Goal: Task Accomplishment & Management: Complete application form

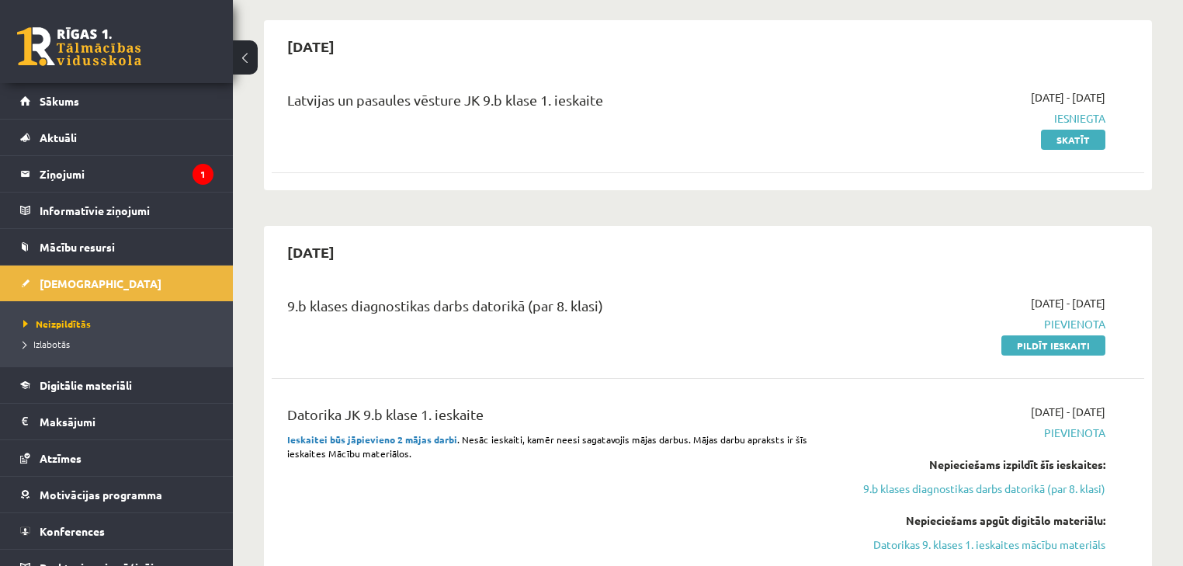
scroll to position [124, 0]
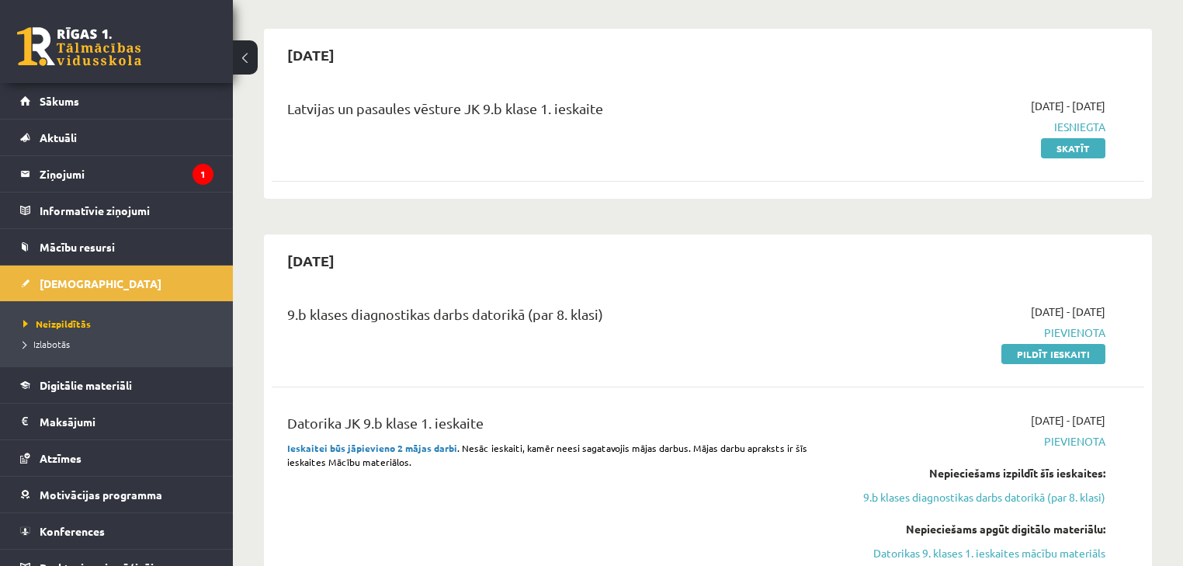
drag, startPoint x: 1052, startPoint y: 352, endPoint x: 635, endPoint y: 40, distance: 520.1
click at [1051, 352] on link "Pildīt ieskaiti" at bounding box center [1053, 354] width 104 height 20
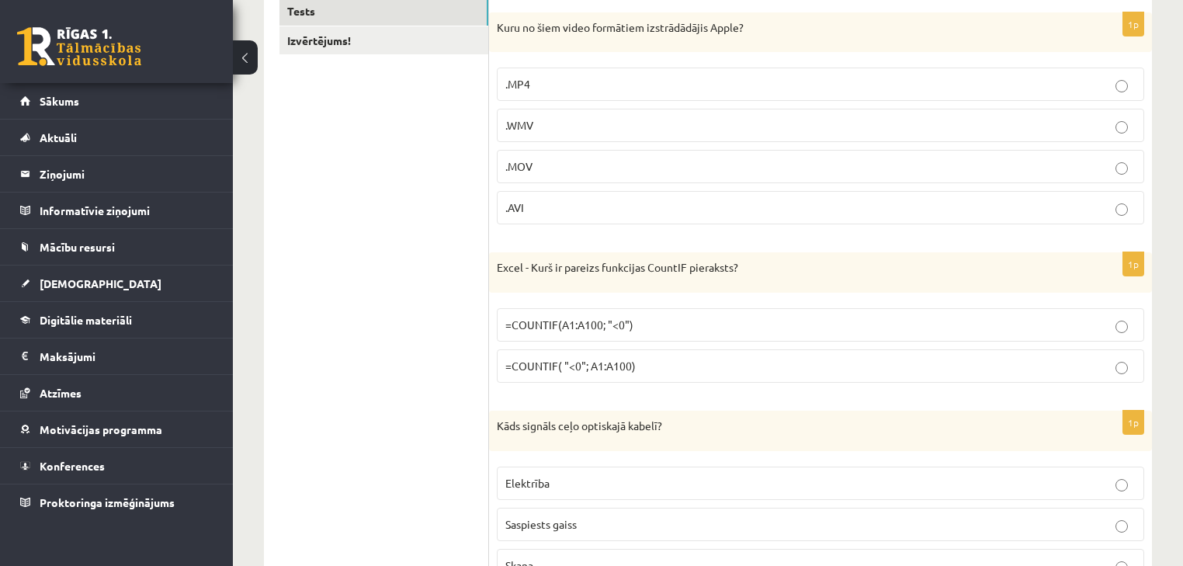
scroll to position [248, 0]
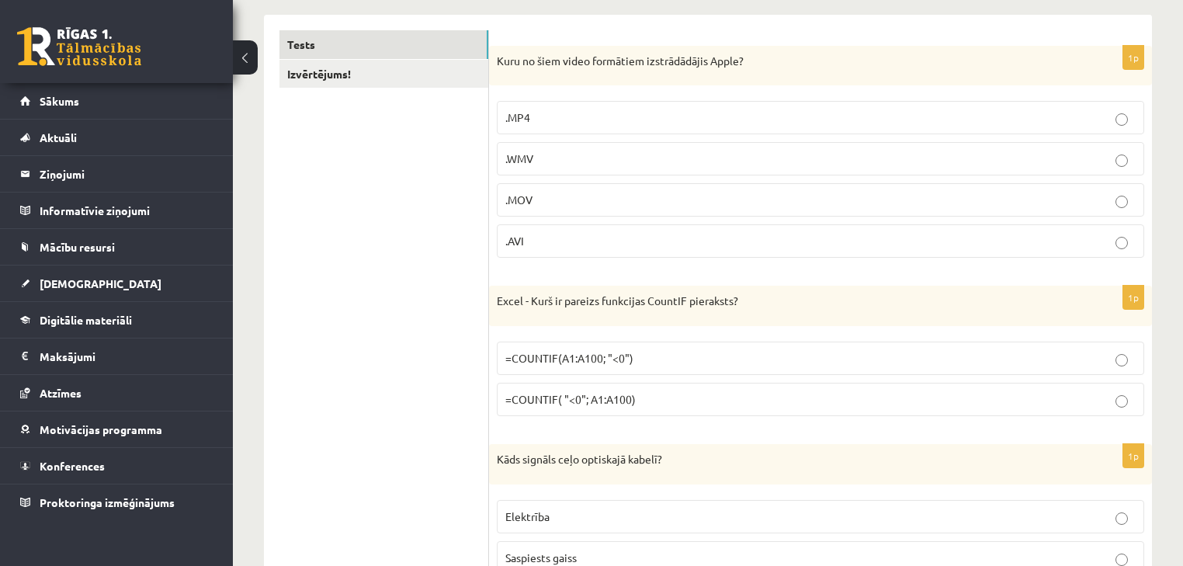
click at [764, 192] on p ".MOV" at bounding box center [820, 200] width 630 height 16
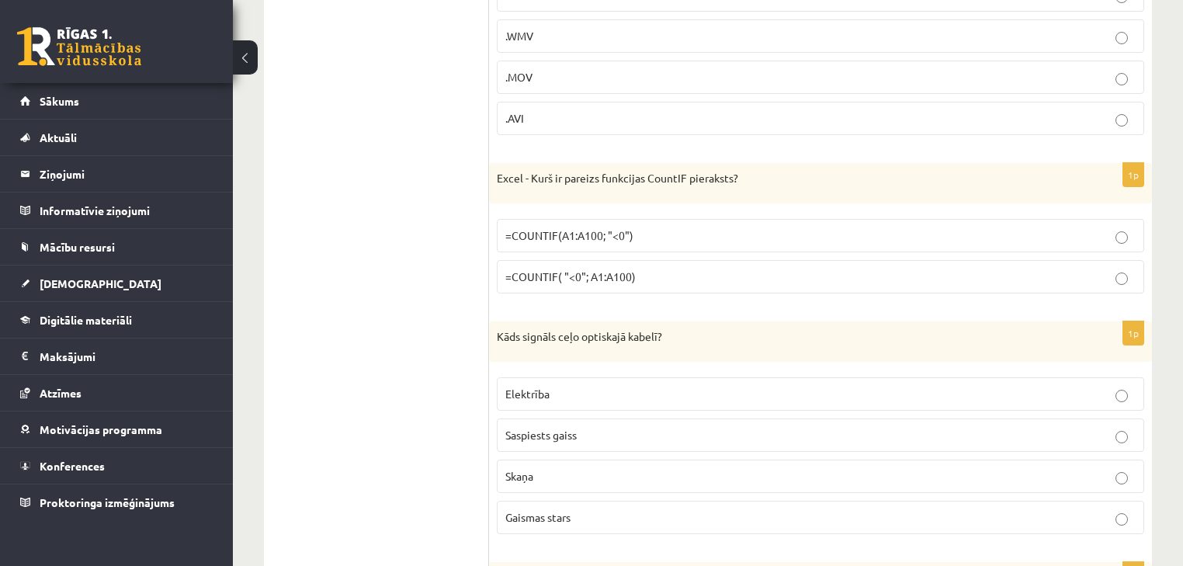
scroll to position [373, 0]
click at [517, 232] on span "=COUNTIF(A1:A100; "<0")" at bounding box center [569, 234] width 128 height 14
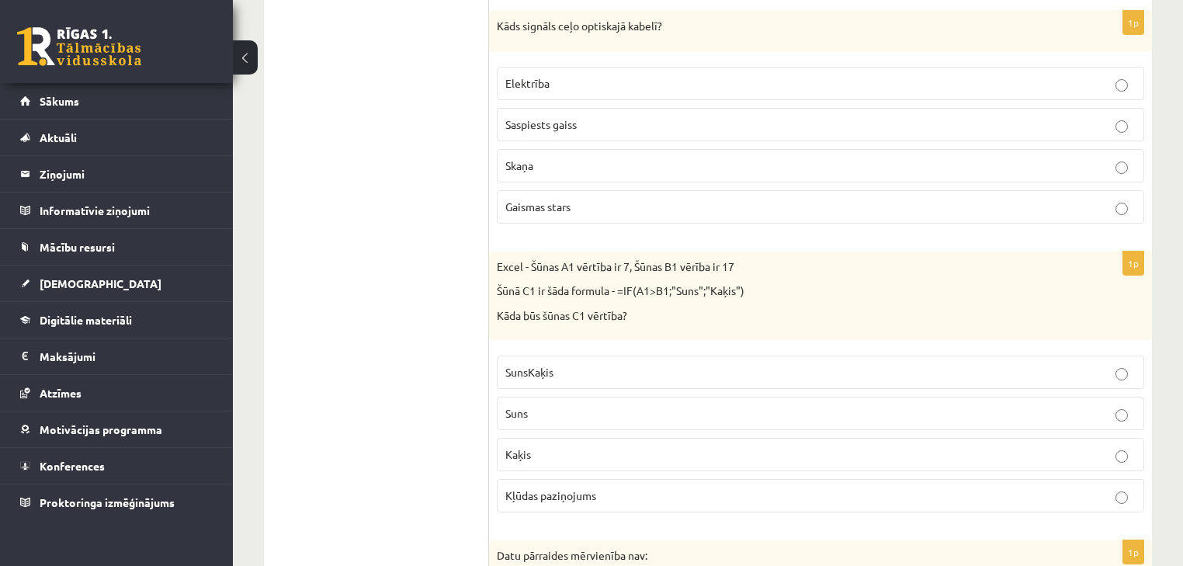
scroll to position [683, 0]
click at [677, 405] on p "Suns" at bounding box center [820, 412] width 630 height 16
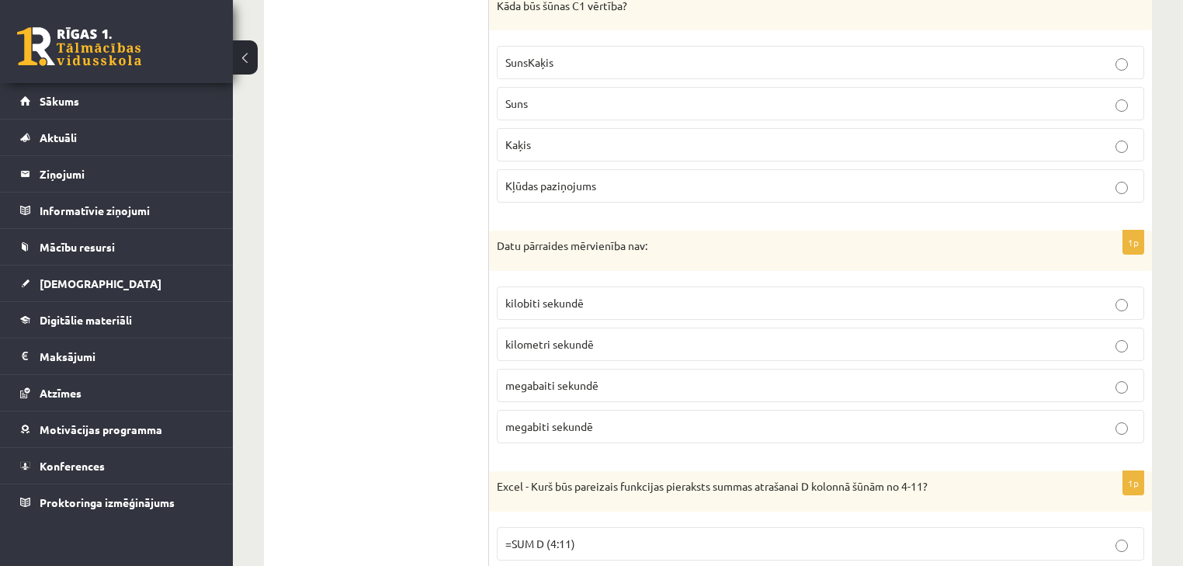
scroll to position [993, 0]
click at [619, 334] on p "kilometri sekundē" at bounding box center [820, 342] width 630 height 16
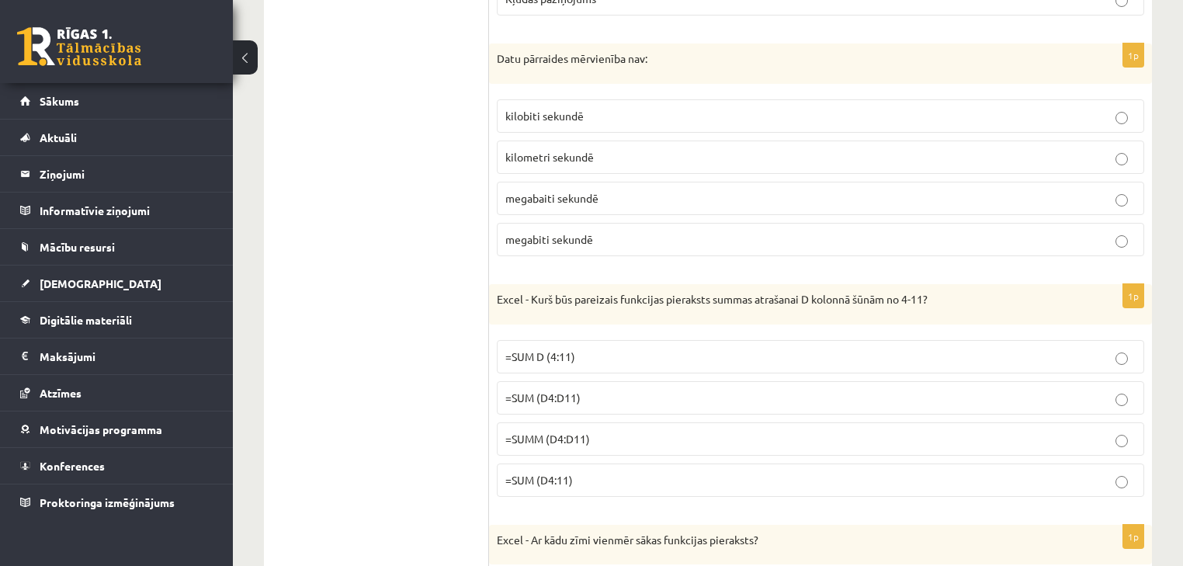
scroll to position [1180, 0]
click at [571, 389] on span "=SUM (D4:D11)" at bounding box center [542, 396] width 75 height 14
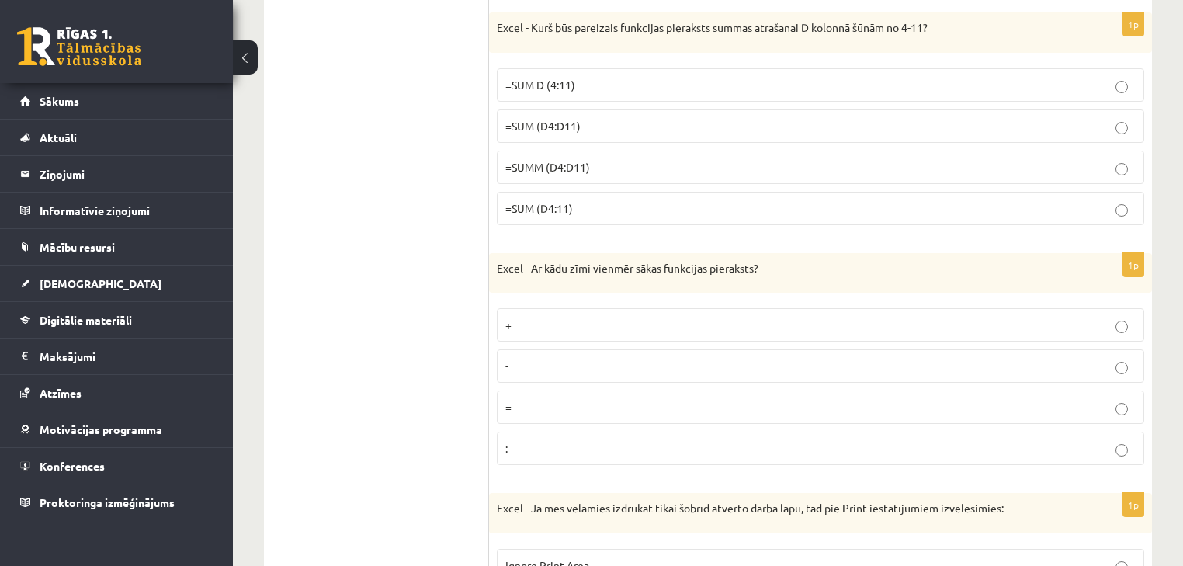
scroll to position [1490, 0]
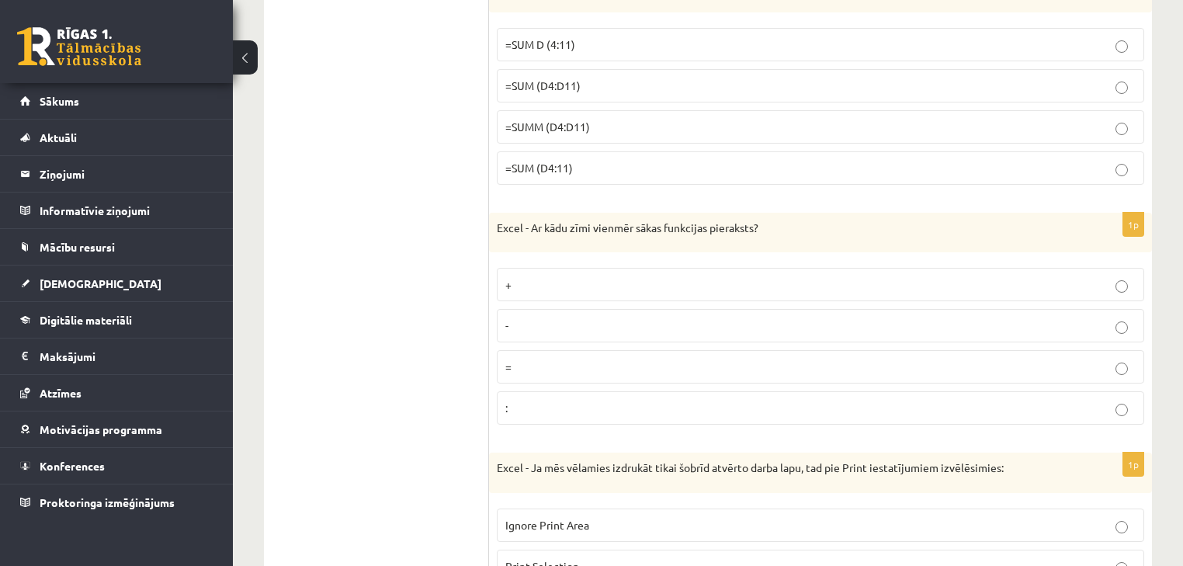
click at [648, 359] on p "=" at bounding box center [820, 367] width 630 height 16
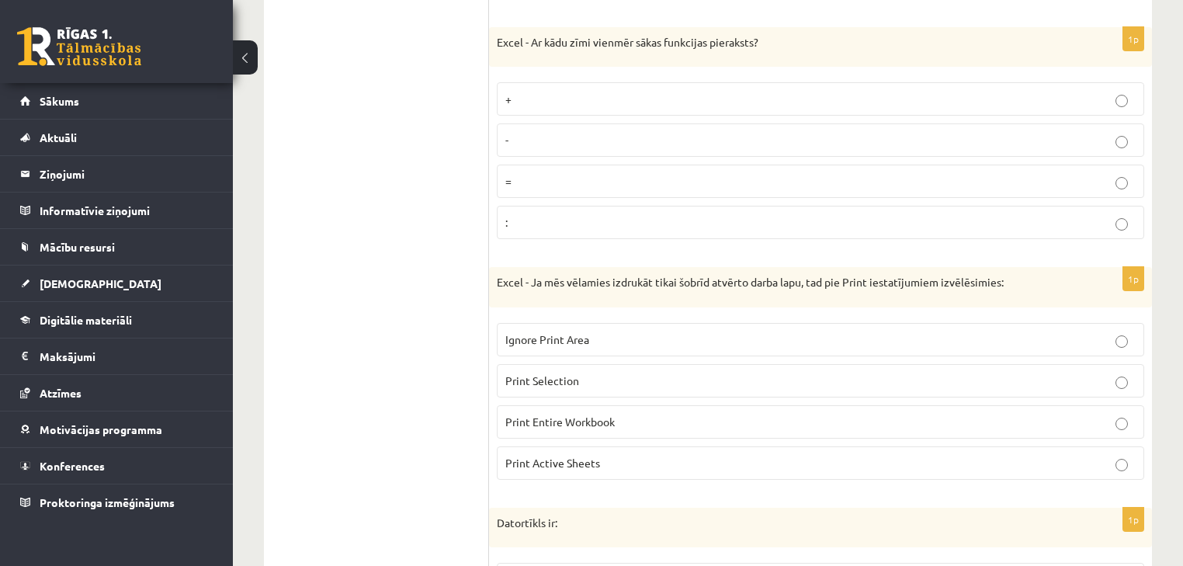
scroll to position [1676, 0]
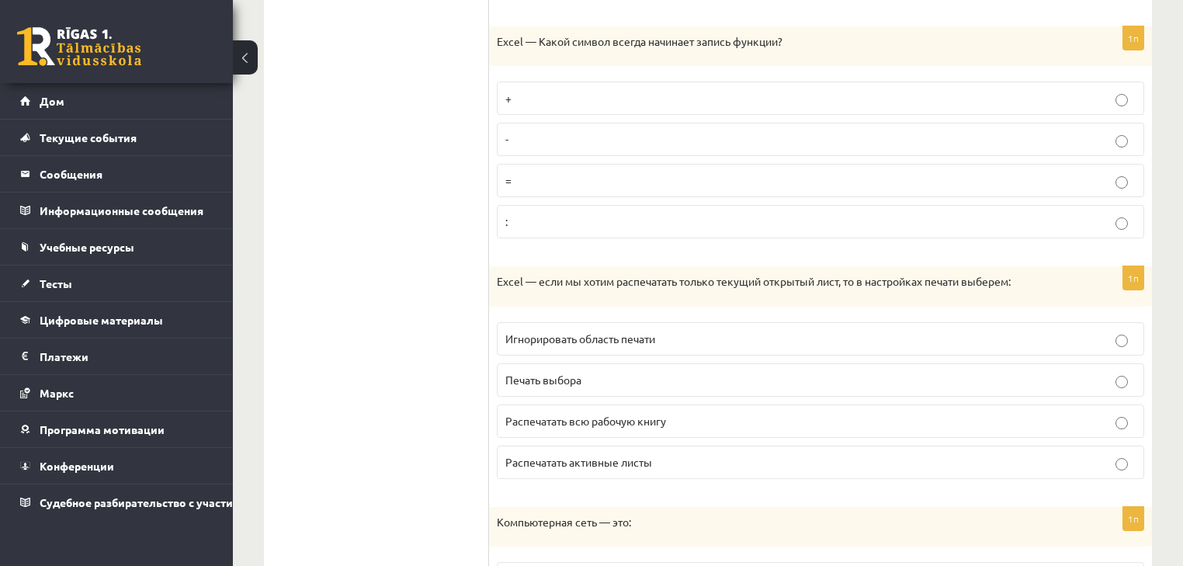
click at [720, 454] on p "Распечатать активные листы" at bounding box center [820, 462] width 630 height 16
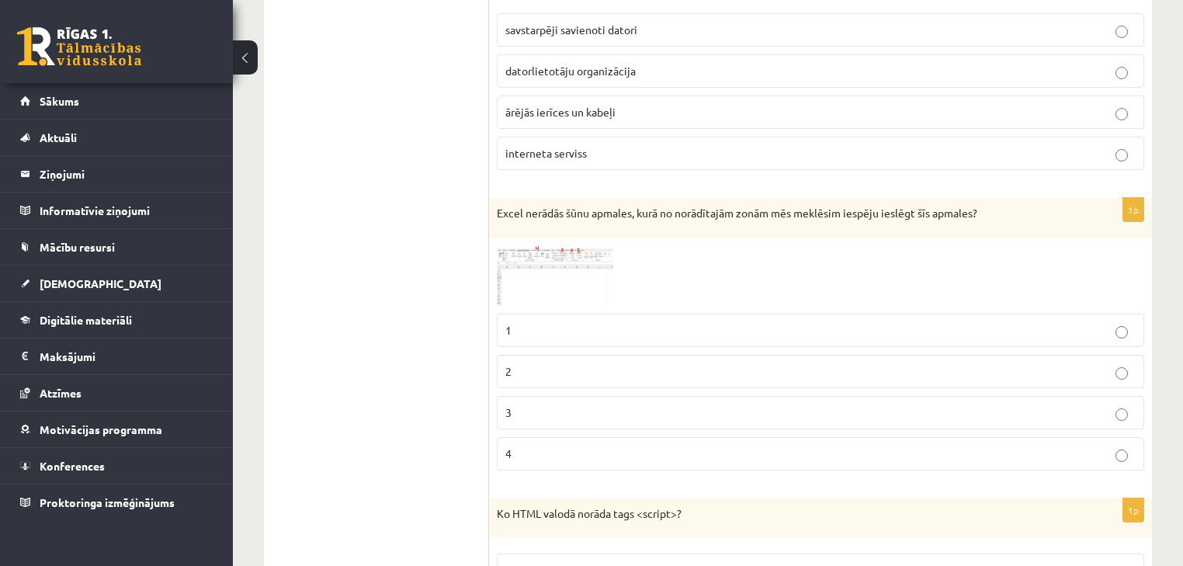
scroll to position [2235, 0]
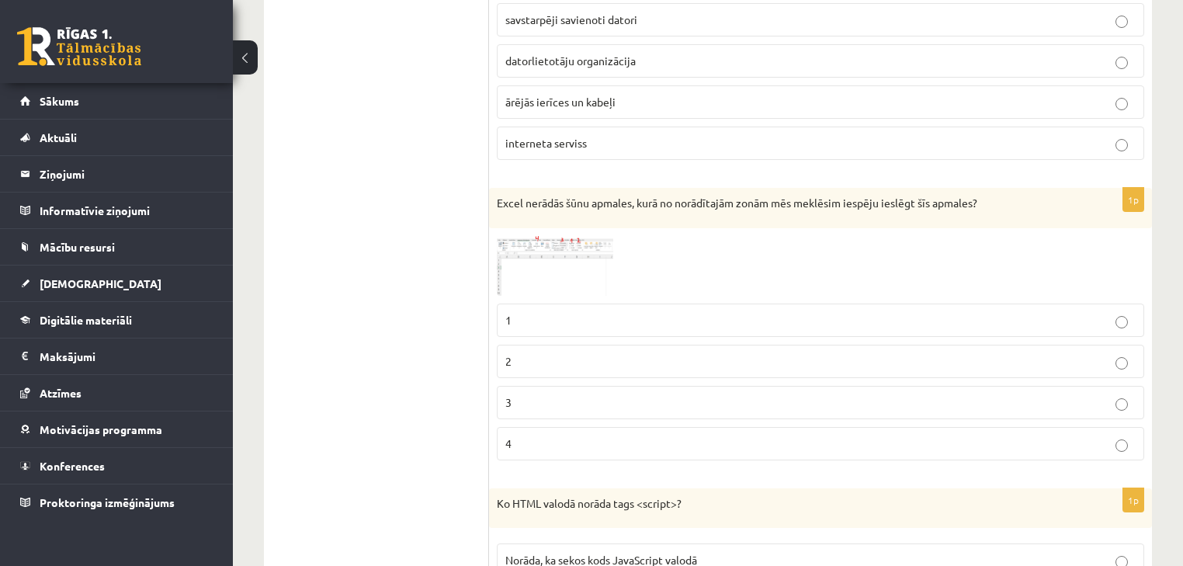
click at [531, 267] on img at bounding box center [555, 266] width 116 height 60
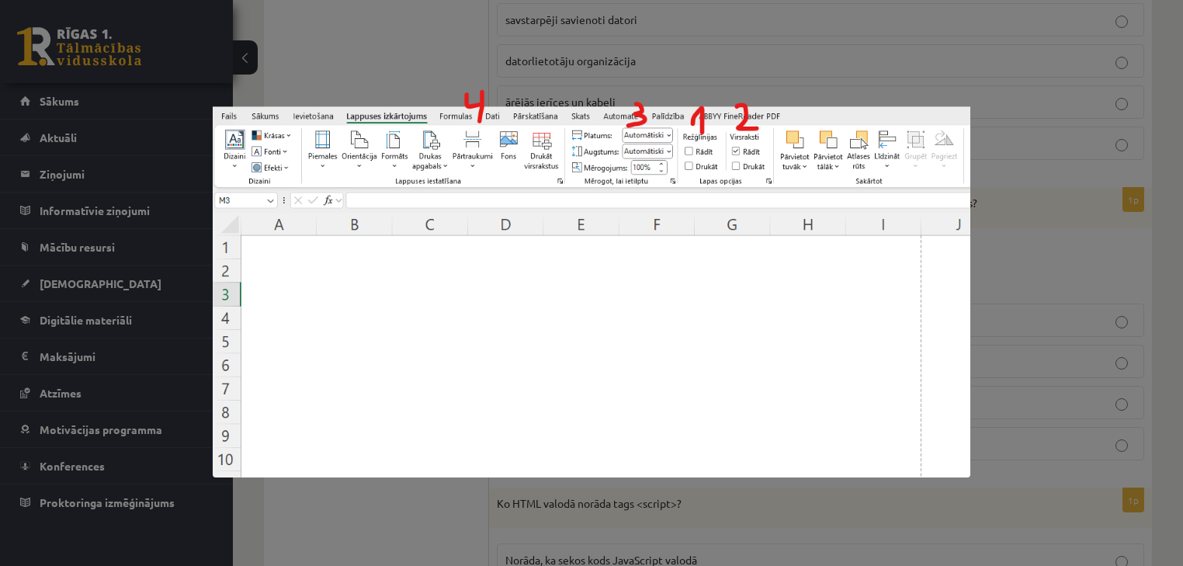
drag, startPoint x: 1053, startPoint y: 298, endPoint x: 1039, endPoint y: 298, distance: 14.0
click at [1043, 298] on div at bounding box center [591, 283] width 1183 height 566
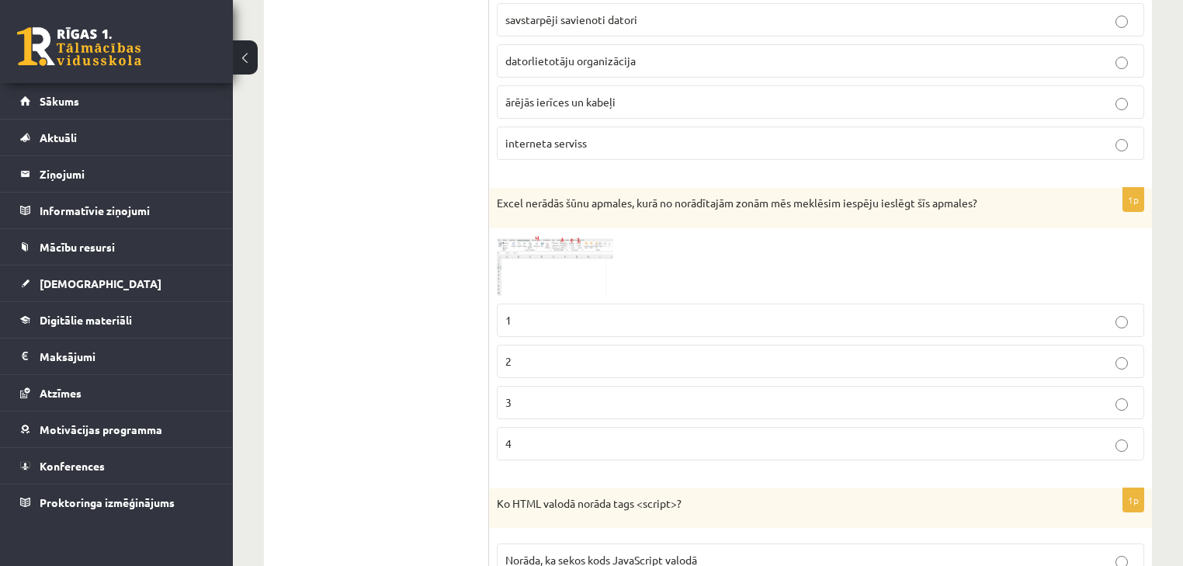
click at [529, 248] on img at bounding box center [555, 266] width 116 height 60
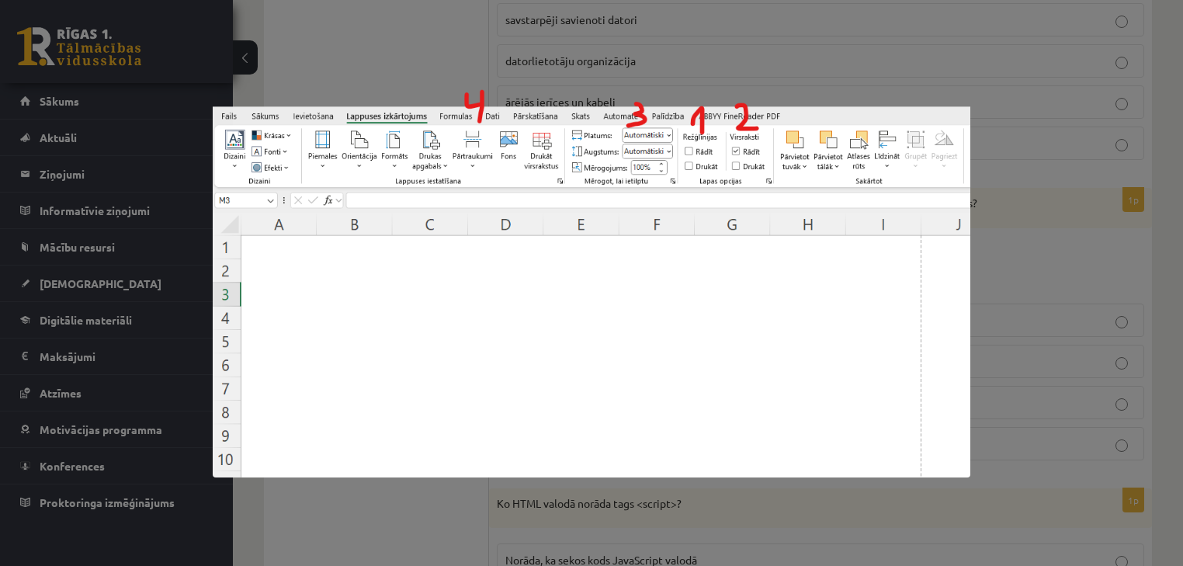
click at [1047, 182] on div at bounding box center [591, 283] width 1183 height 566
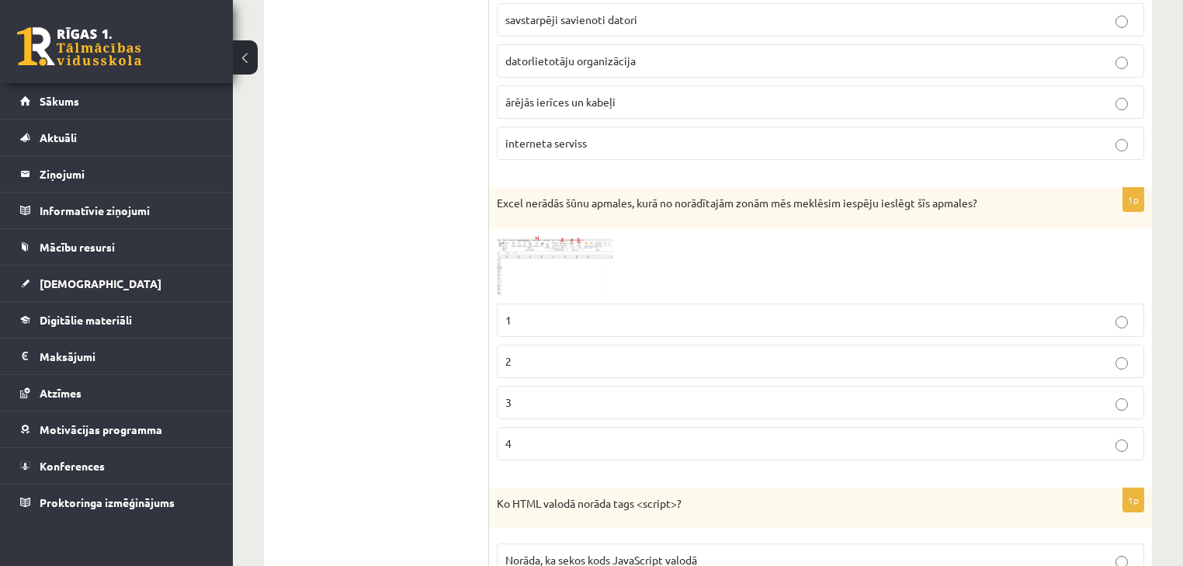
click at [872, 312] on p "1" at bounding box center [820, 320] width 630 height 16
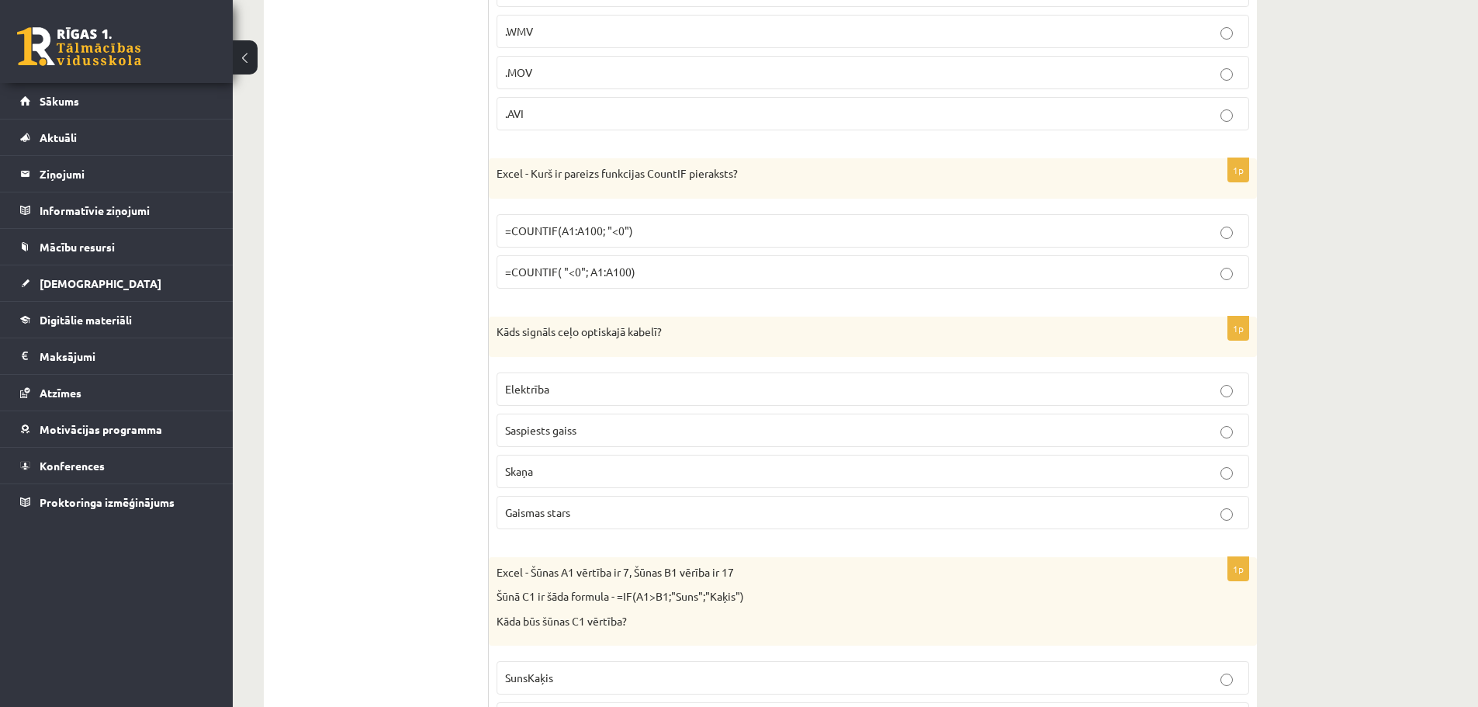
scroll to position [419, 0]
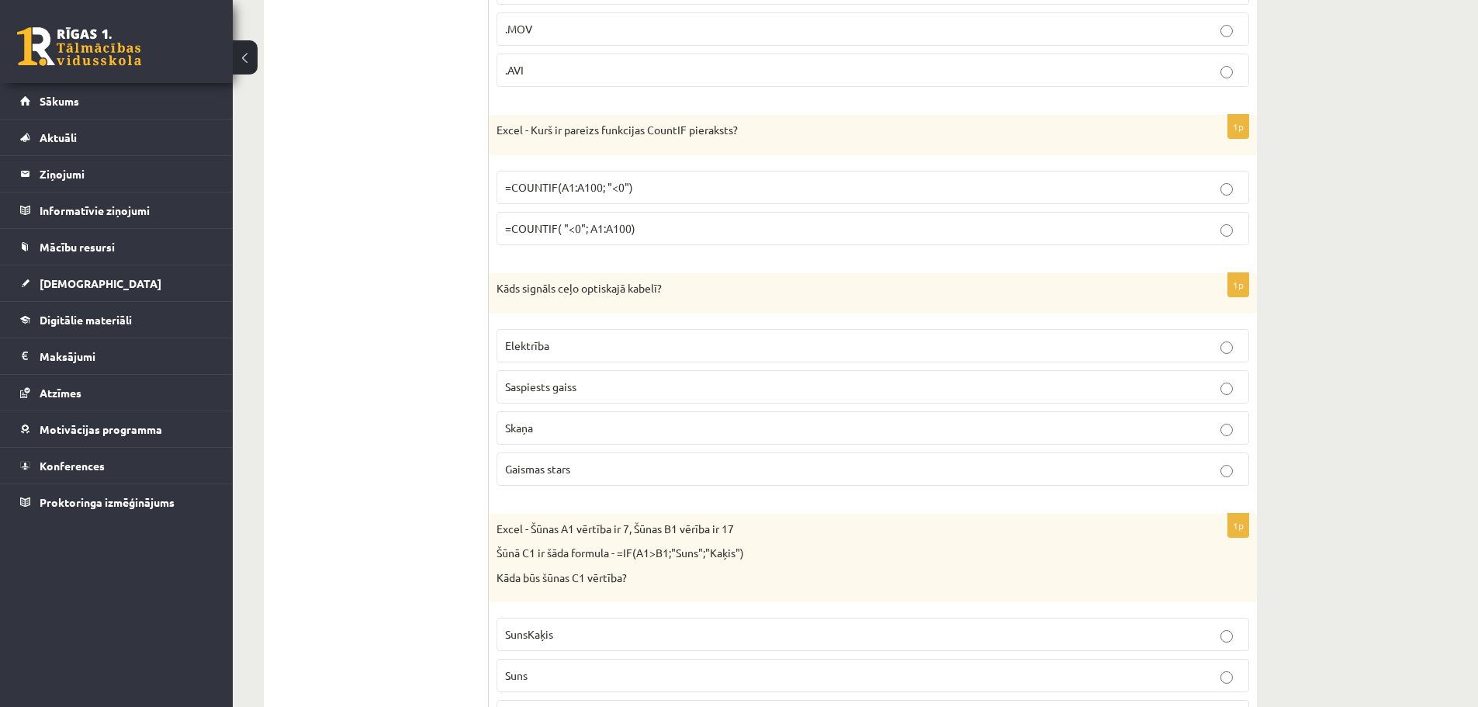
click at [867, 461] on label "Gaismas stars" at bounding box center [873, 468] width 753 height 33
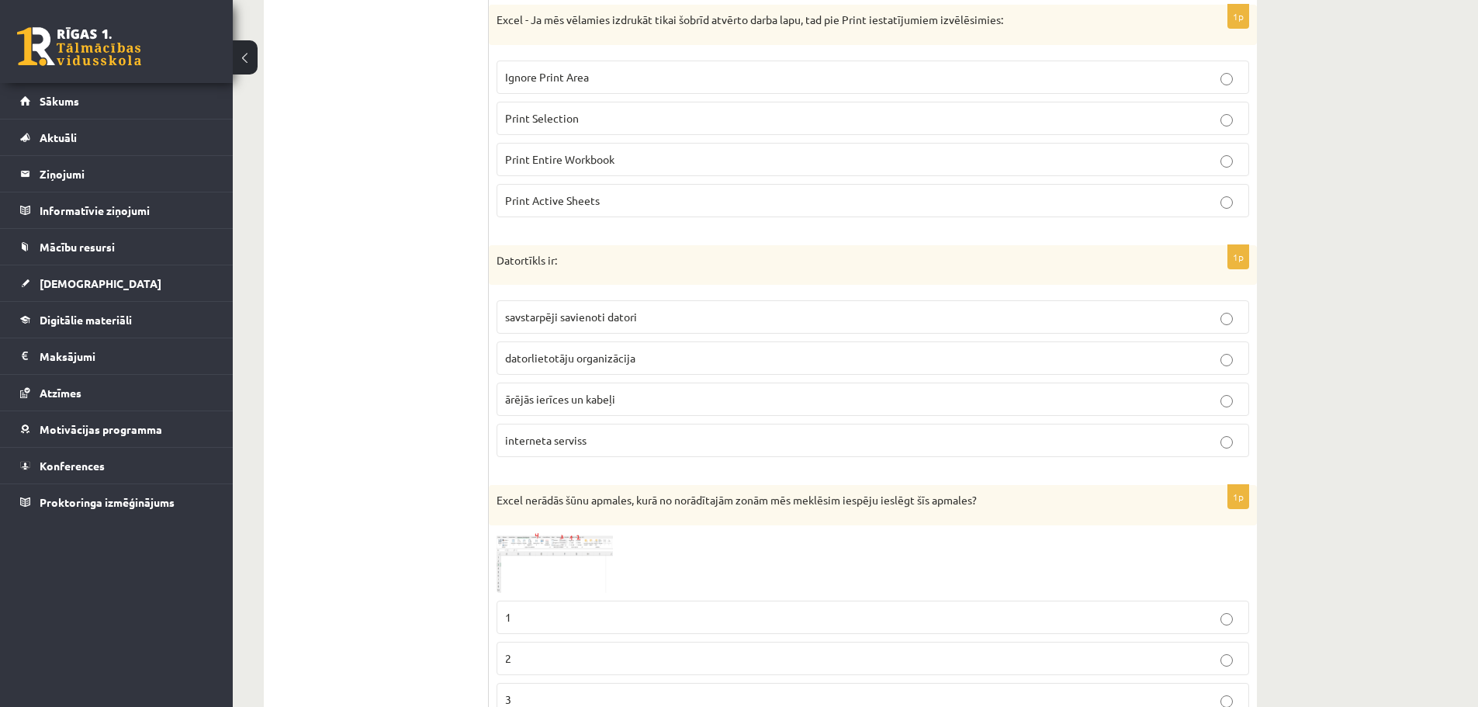
scroll to position [1944, 0]
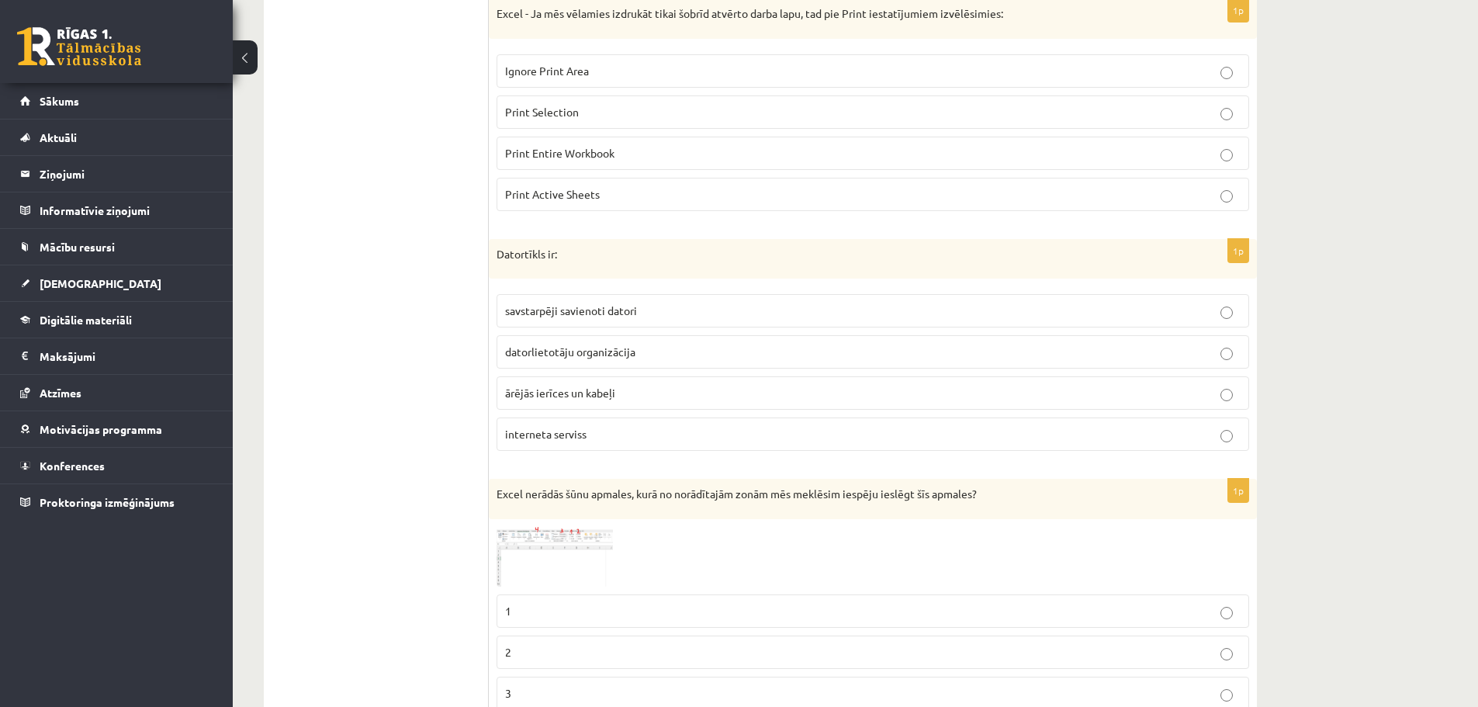
click at [622, 348] on span "datorlietotāju organizācija" at bounding box center [570, 352] width 130 height 14
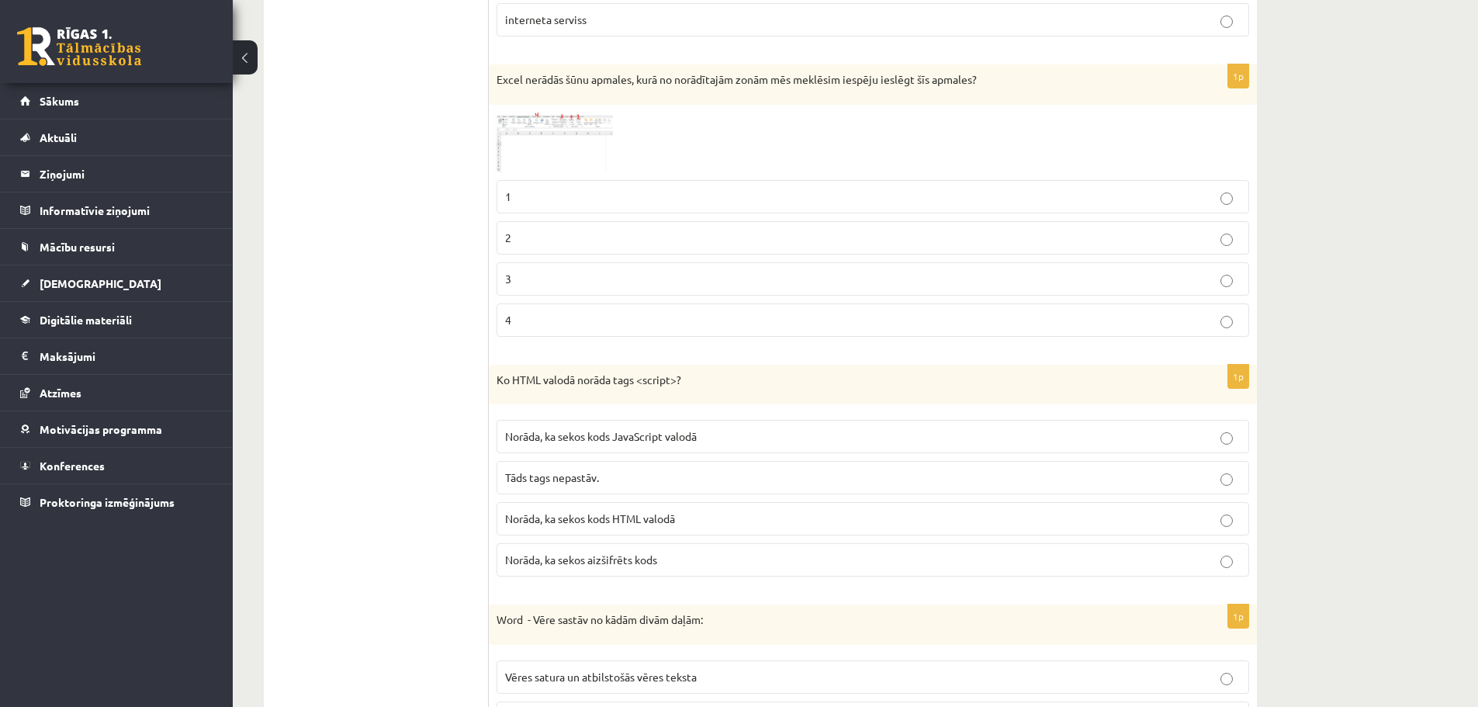
scroll to position [2410, 0]
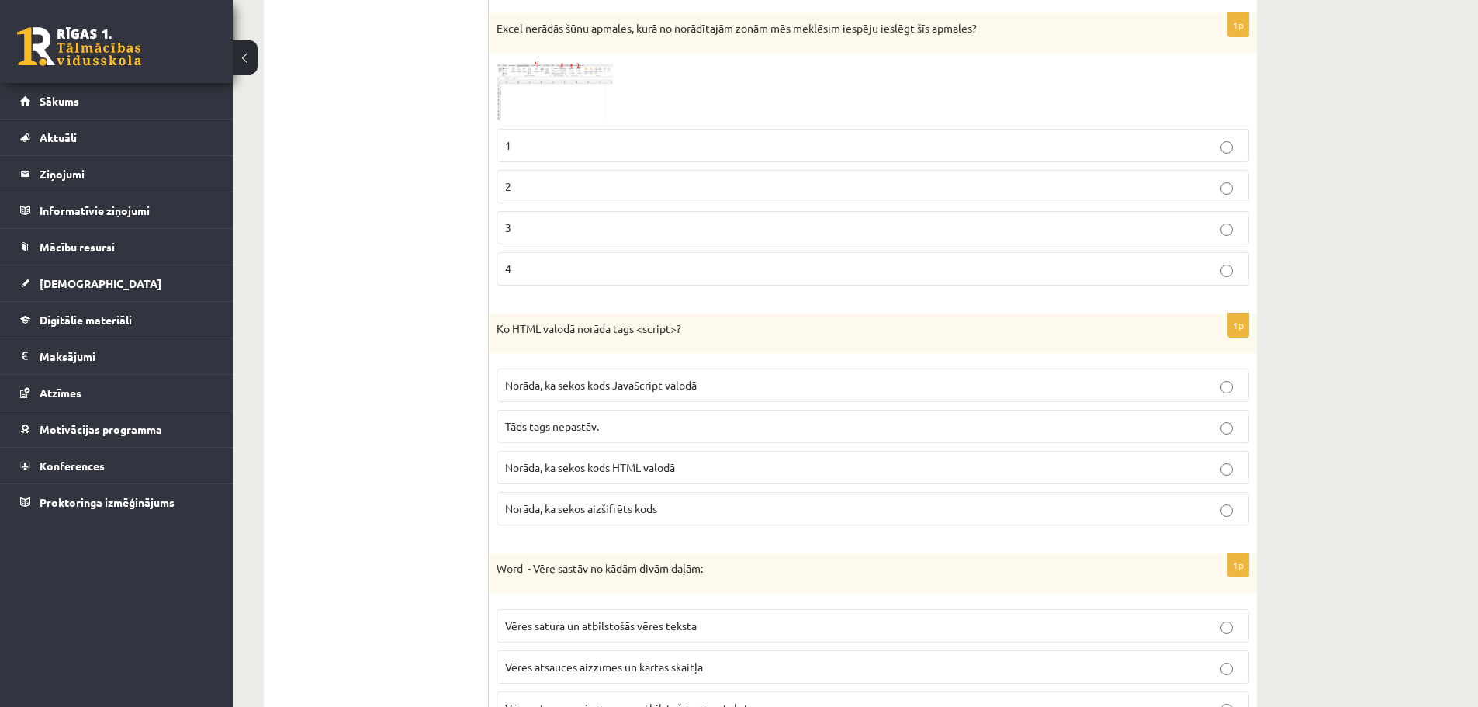
click at [736, 380] on p "Norāda, ka sekos kods JavaScript valodā" at bounding box center [873, 385] width 736 height 16
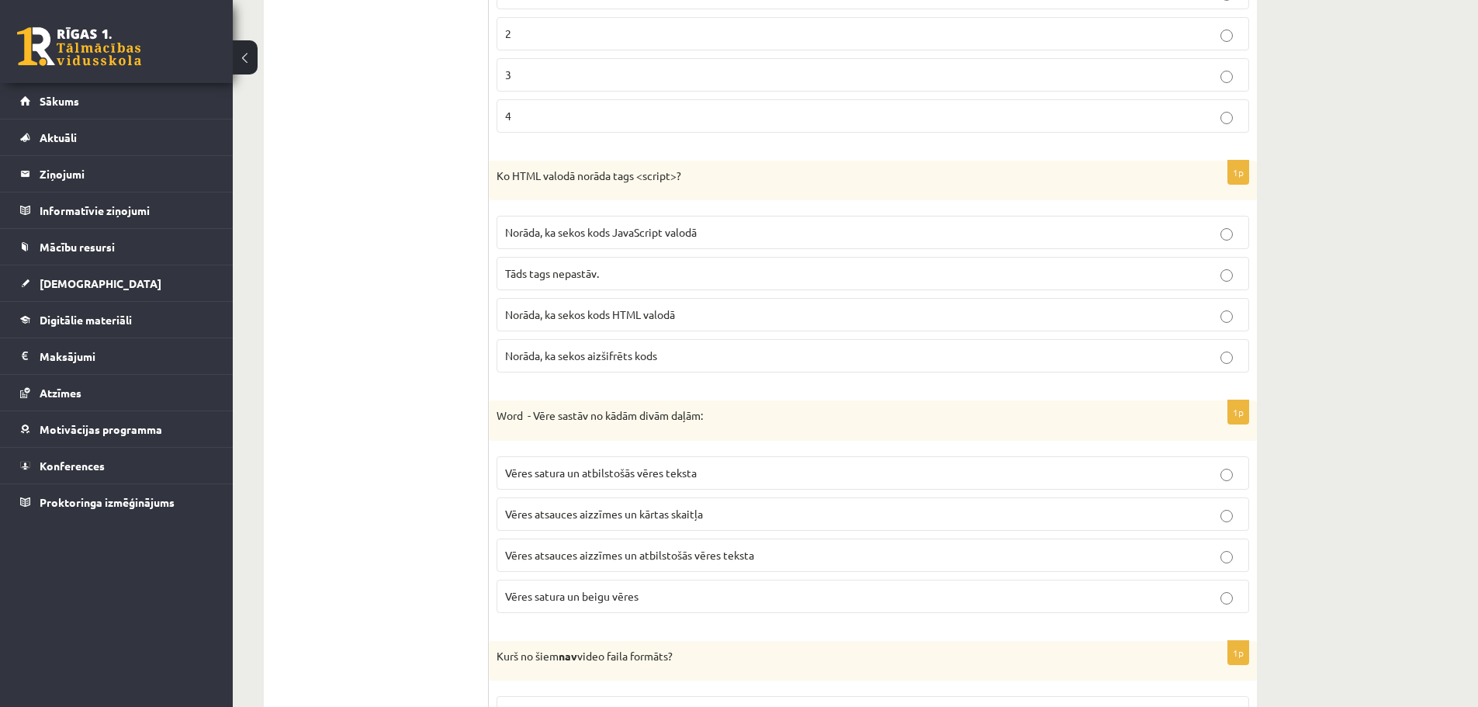
scroll to position [2565, 0]
click at [665, 565] on p "Vēres satura un beigu vēres" at bounding box center [873, 594] width 736 height 16
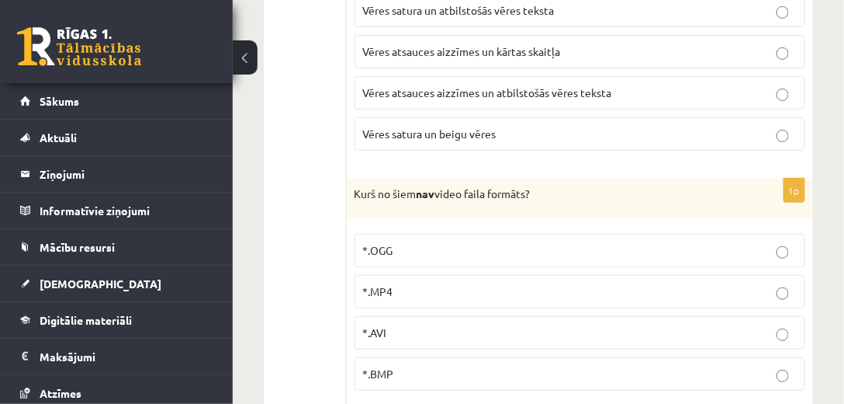
scroll to position [3074, 0]
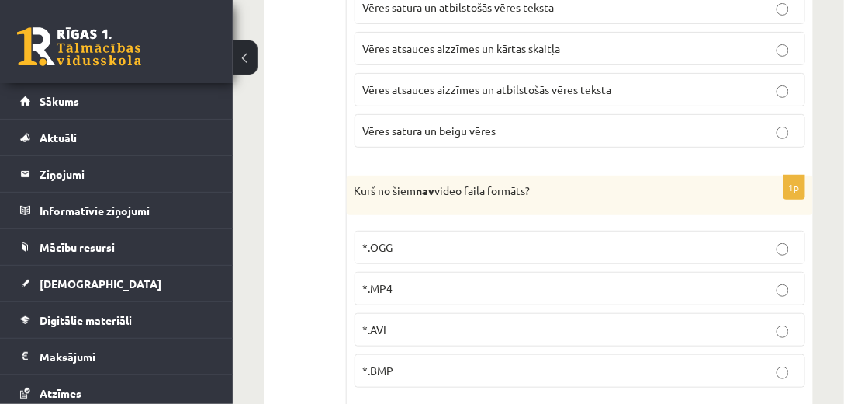
click at [501, 239] on p "*.OGG" at bounding box center [580, 247] width 434 height 16
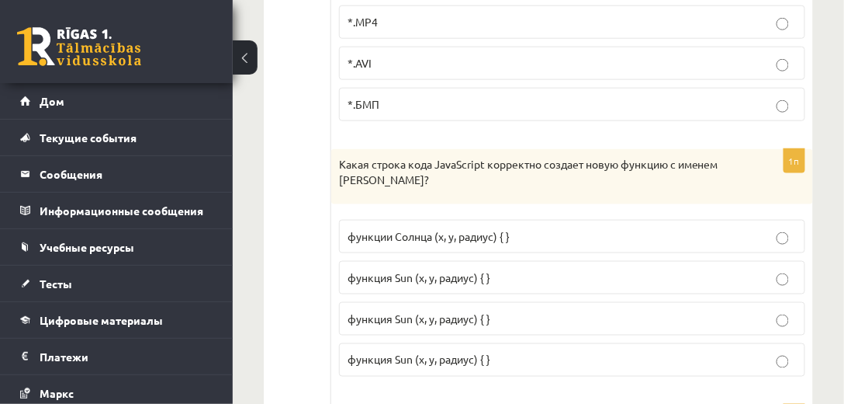
scroll to position [3340, 0]
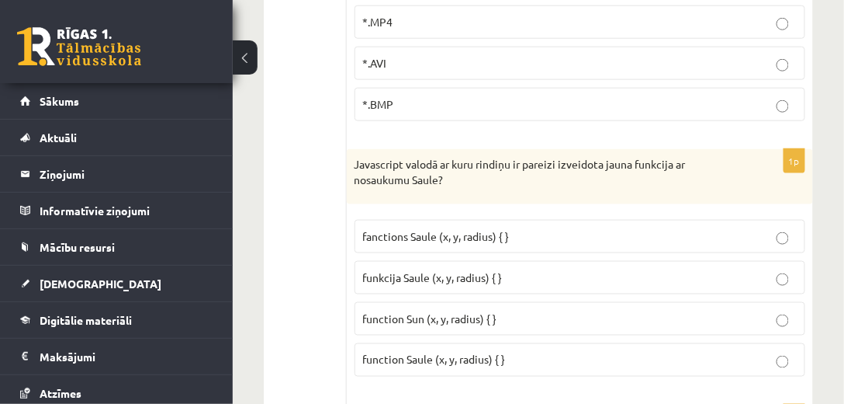
click at [497, 311] on span "function Sun (x, y, radius) { }" at bounding box center [430, 318] width 134 height 14
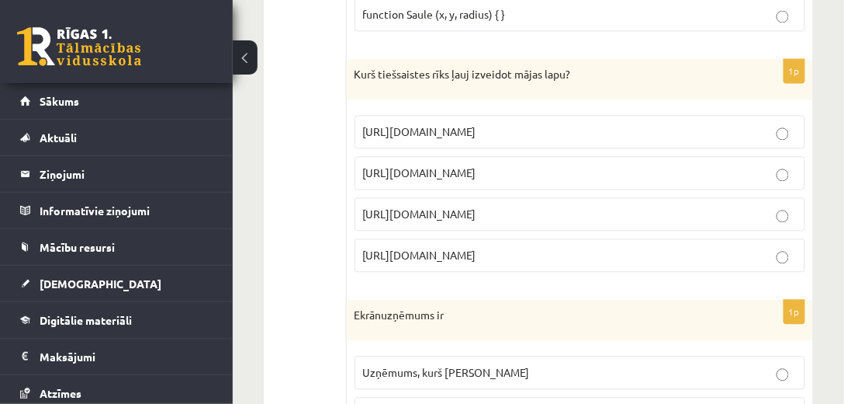
scroll to position [3650, 0]
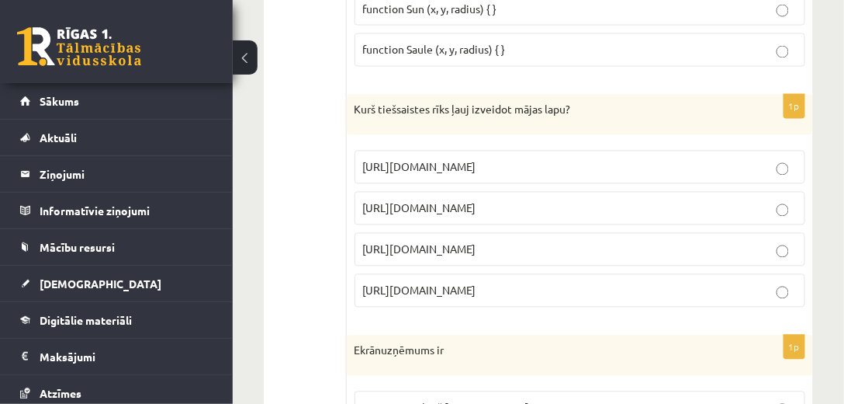
click at [578, 241] on p "https://www.mozello.lv" at bounding box center [580, 249] width 434 height 16
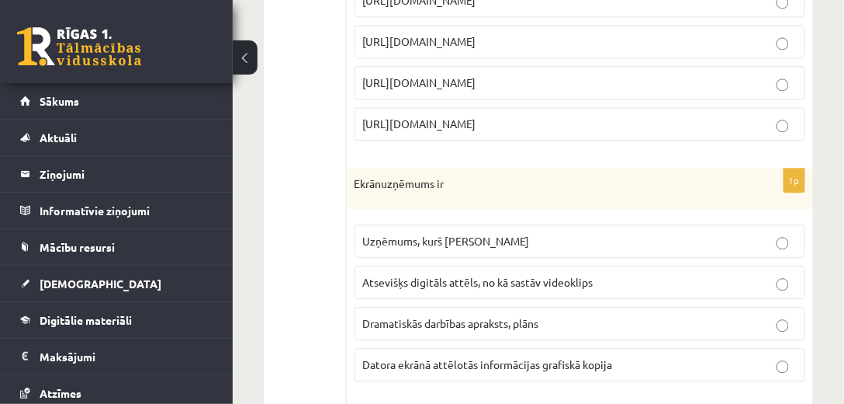
scroll to position [3828, 0]
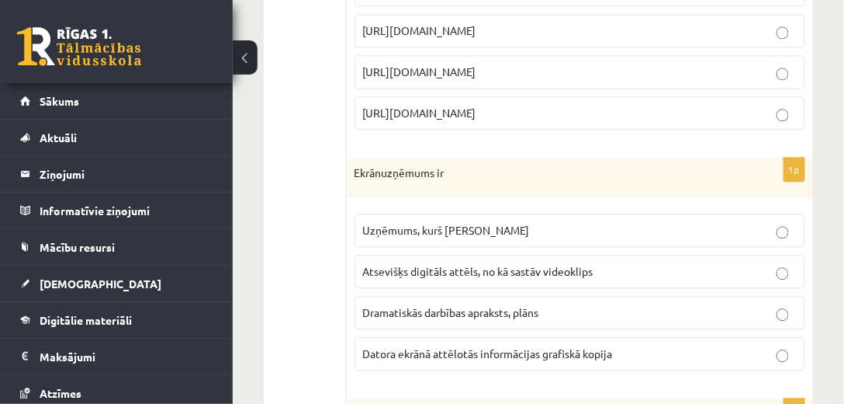
click at [639, 345] on p "Datora ekrānā attēlotās informācijas grafiskā kopija" at bounding box center [580, 353] width 434 height 16
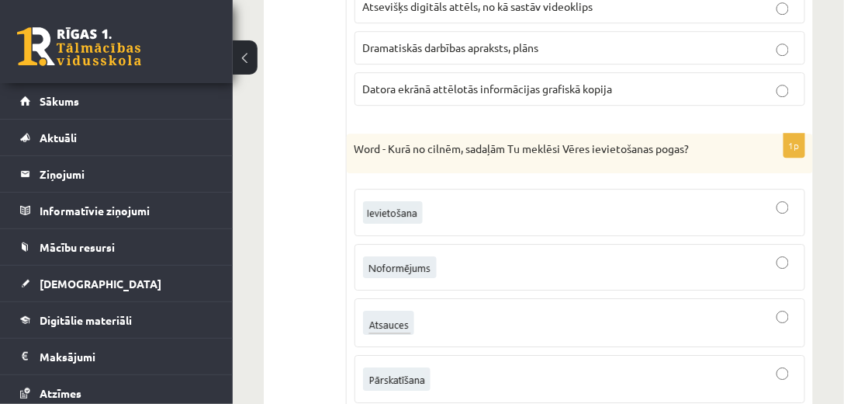
scroll to position [4093, 0]
click at [588, 196] on div at bounding box center [580, 211] width 434 height 30
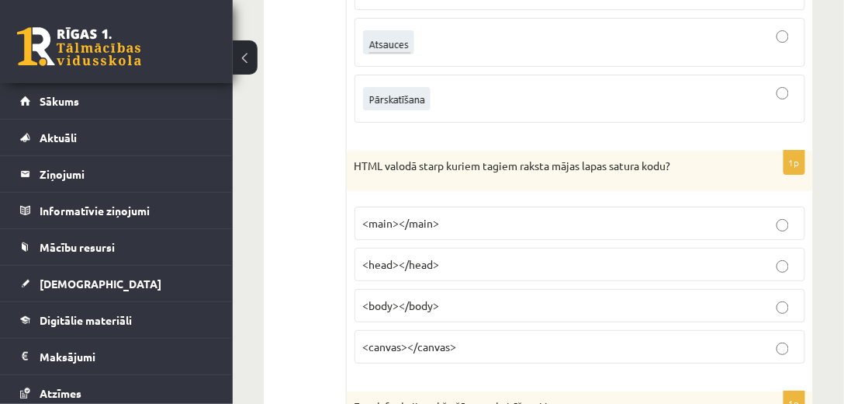
scroll to position [4359, 0]
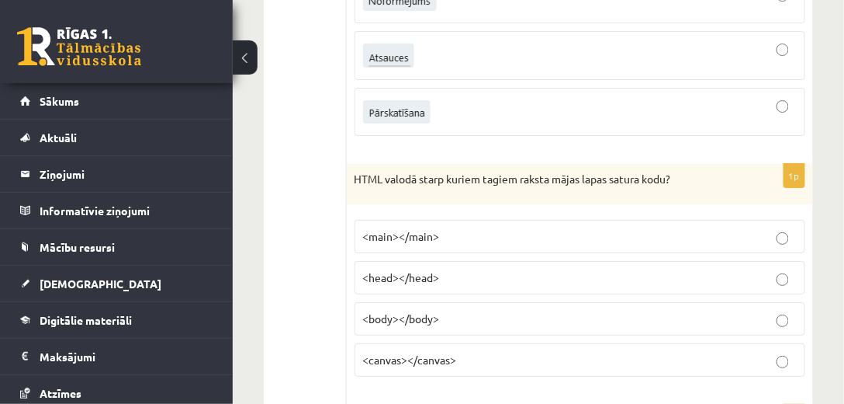
click at [499, 310] on p "<body></body>" at bounding box center [580, 318] width 434 height 16
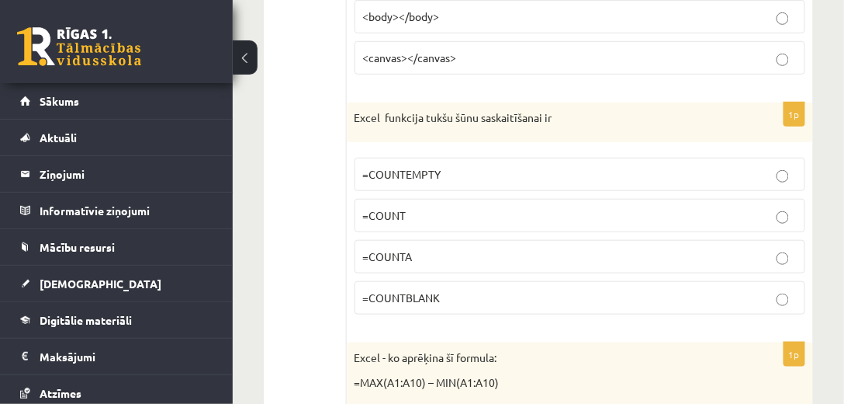
scroll to position [4670, 0]
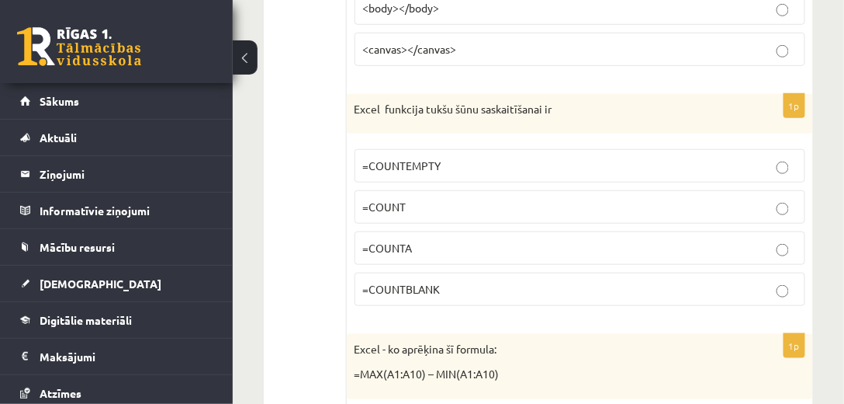
click at [472, 281] on p "=COUNTBLANK" at bounding box center [580, 289] width 434 height 16
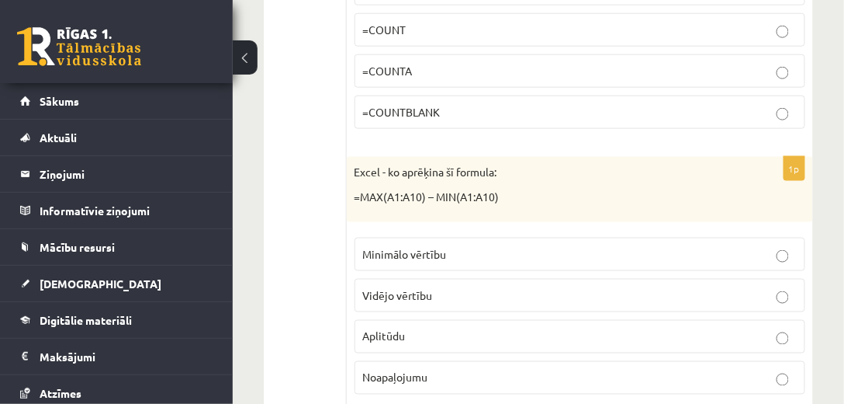
scroll to position [4847, 0]
click at [463, 327] on p "Aplitūdu" at bounding box center [580, 335] width 434 height 16
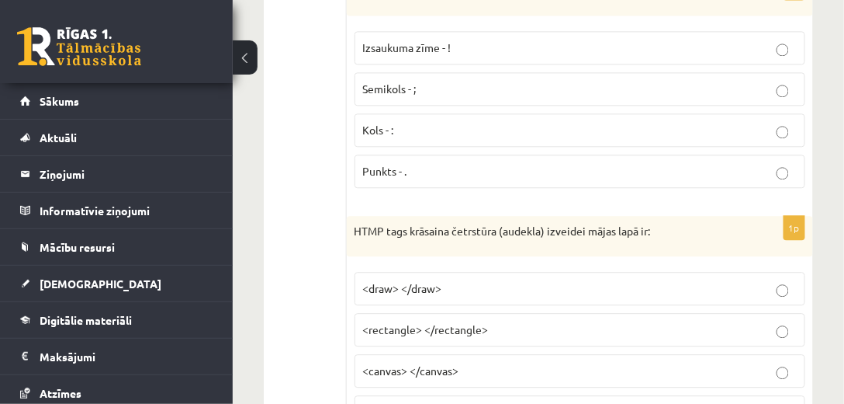
scroll to position [5290, 0]
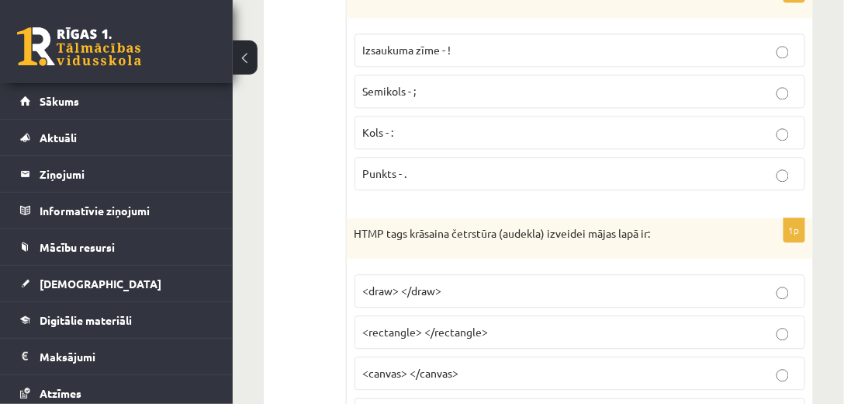
click at [438, 366] on span "<canvas> </canvas>" at bounding box center [411, 373] width 96 height 14
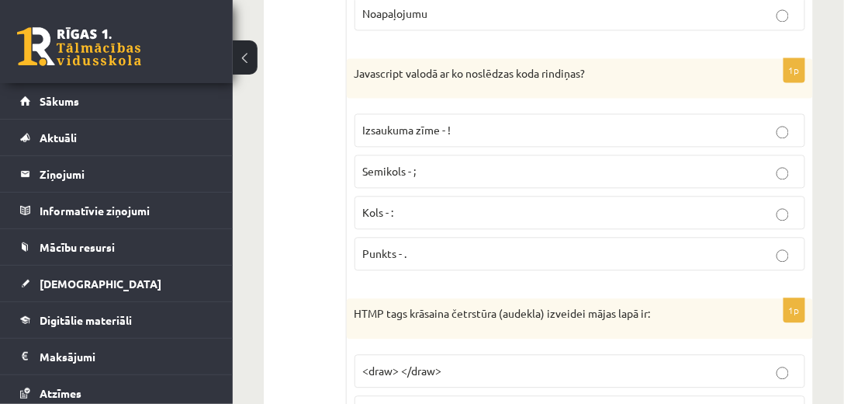
scroll to position [5202, 0]
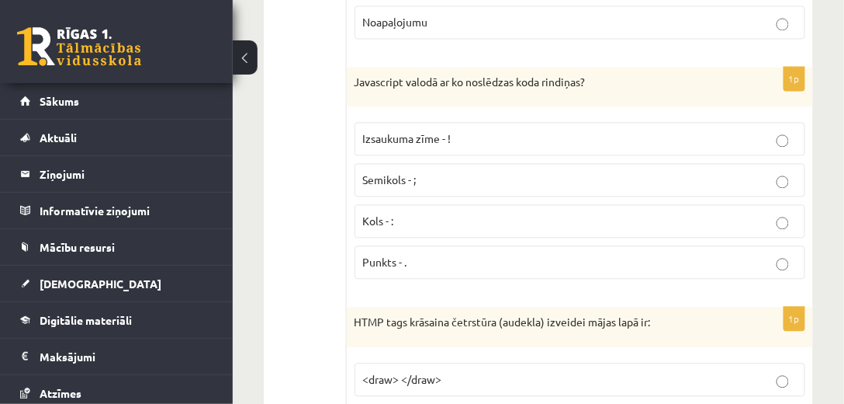
click at [419, 254] on p "Punkts - ." at bounding box center [580, 262] width 434 height 16
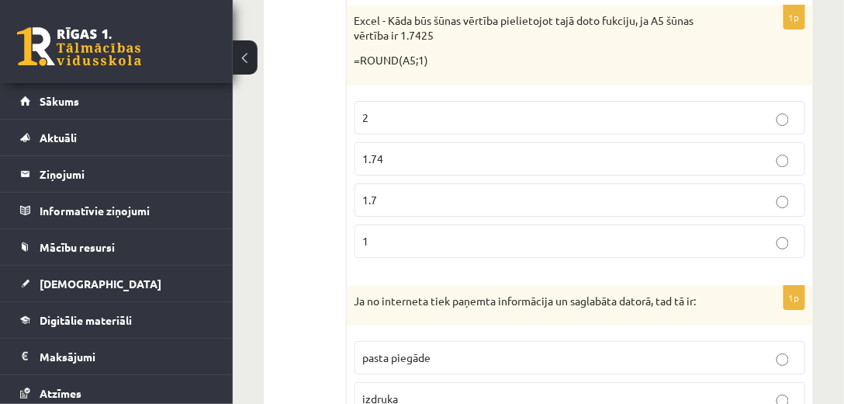
scroll to position [5645, 0]
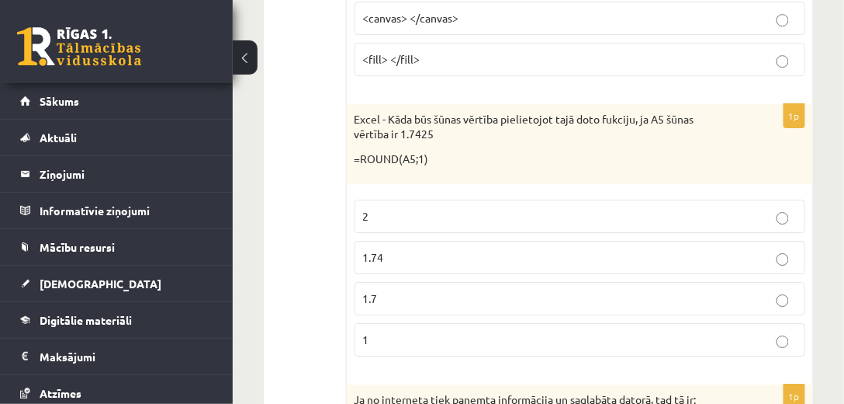
click at [412, 290] on p "1.7" at bounding box center [580, 298] width 434 height 16
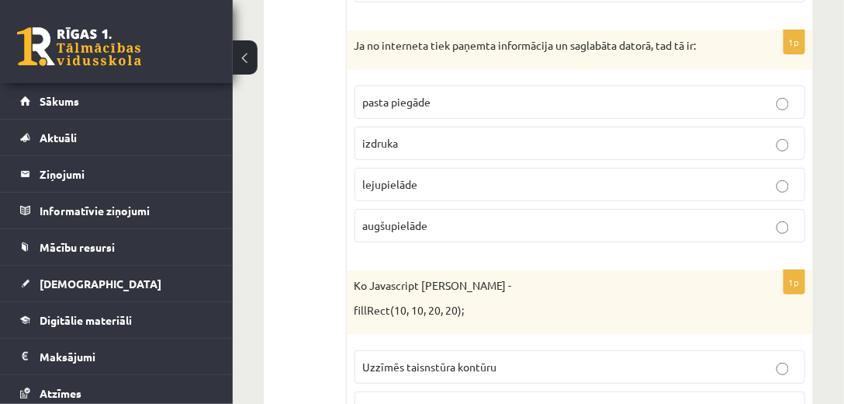
scroll to position [6001, 0]
click at [386, 175] on span "lejupielāde" at bounding box center [390, 182] width 55 height 14
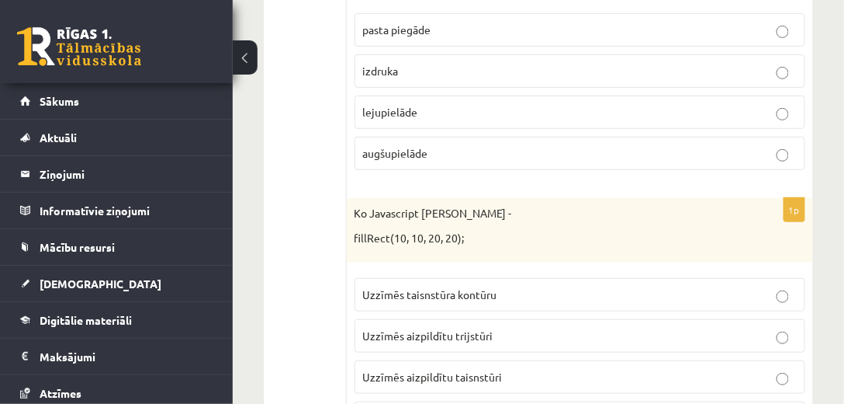
scroll to position [6089, 0]
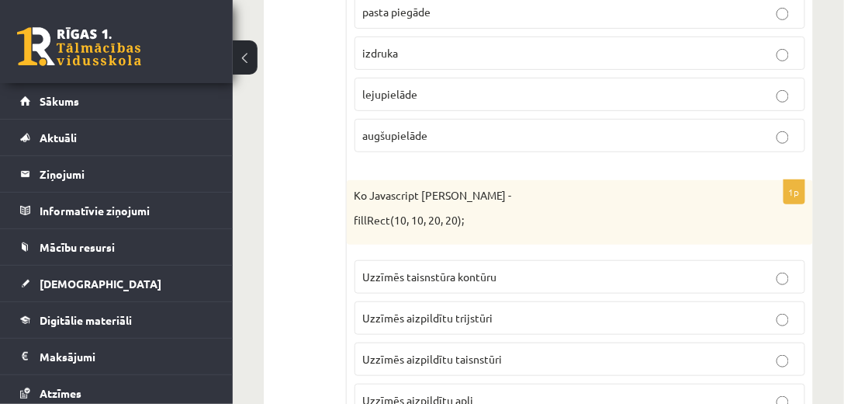
click at [547, 351] on p "Uzzīmēs aizpildītu taisnstūri" at bounding box center [580, 359] width 434 height 16
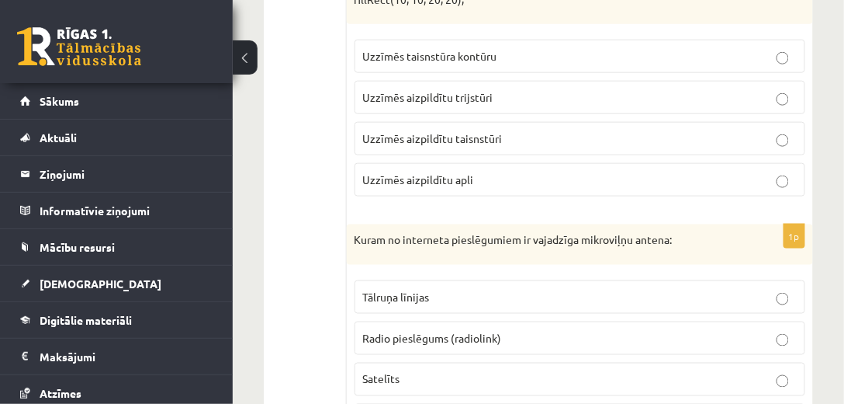
scroll to position [6311, 0]
click at [446, 369] on p "Satelīts" at bounding box center [580, 377] width 434 height 16
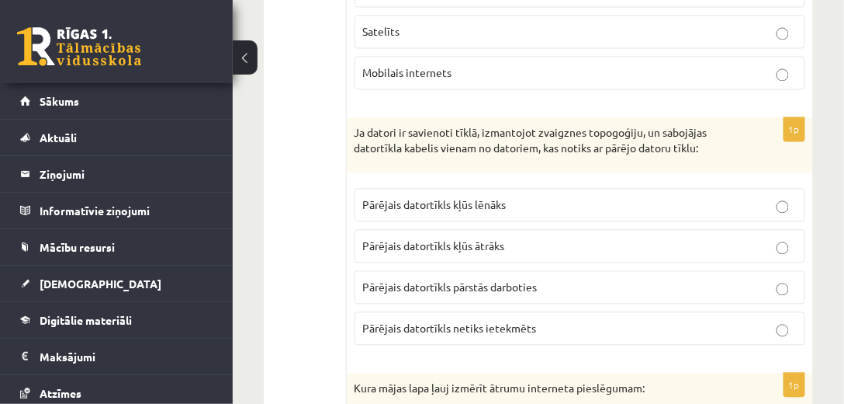
scroll to position [6657, 0]
click at [519, 321] on span "Pārējais datortīkls netiks ietekmēts" at bounding box center [450, 328] width 174 height 14
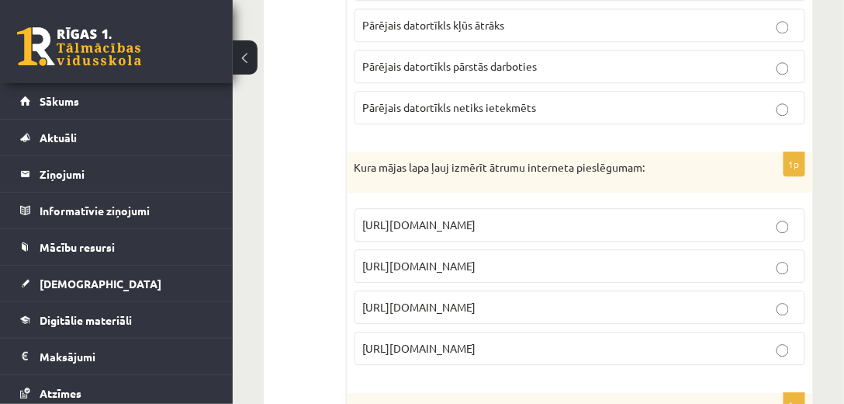
scroll to position [6879, 0]
click at [547, 256] on p "https://www.speedtest.net" at bounding box center [580, 264] width 434 height 16
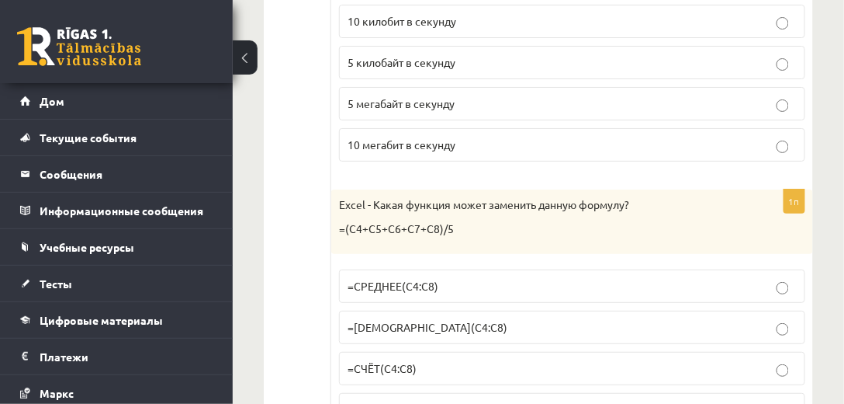
scroll to position [7323, 0]
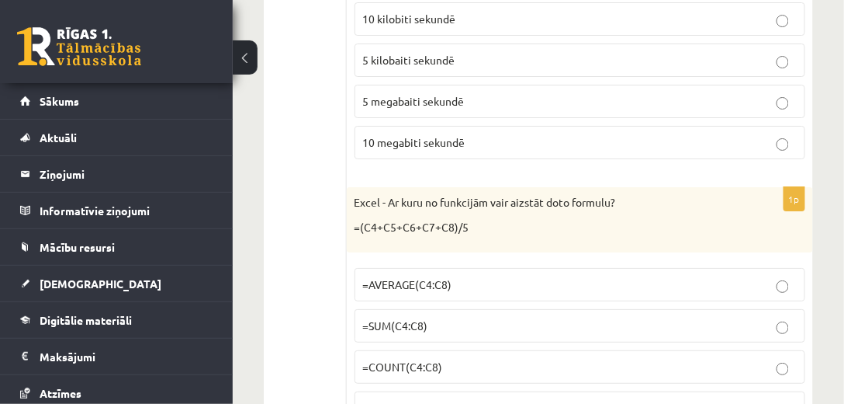
click at [460, 276] on p "=AVERAGE(C4:C8)" at bounding box center [580, 284] width 434 height 16
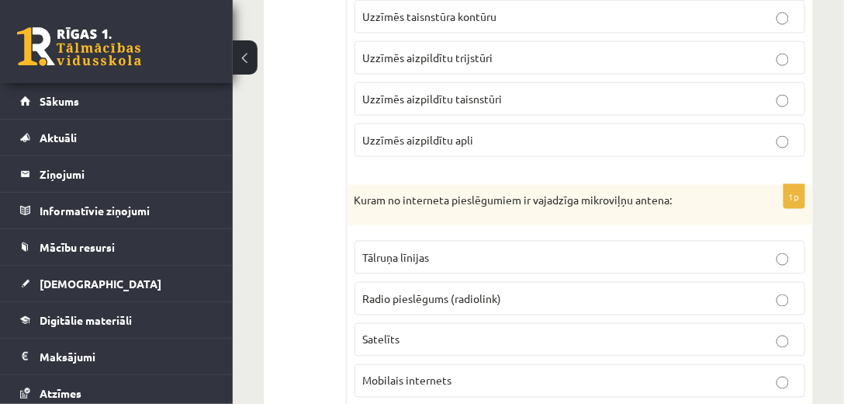
scroll to position [6344, 0]
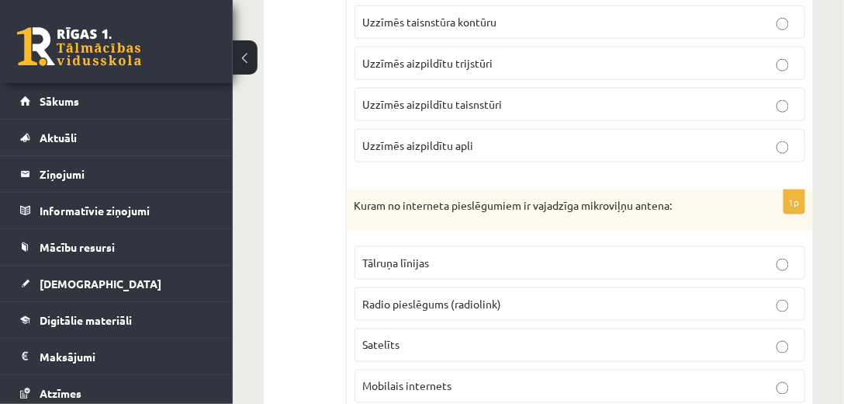
click at [504, 296] on p "Radio pieslēgums (radiolink)" at bounding box center [580, 304] width 434 height 16
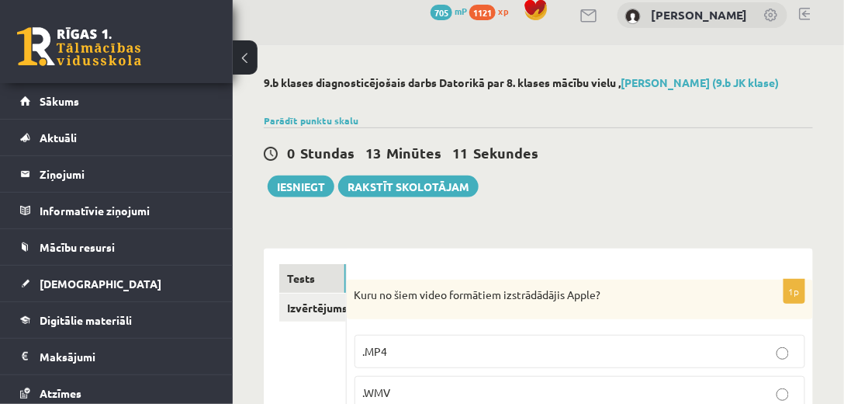
scroll to position [0, 0]
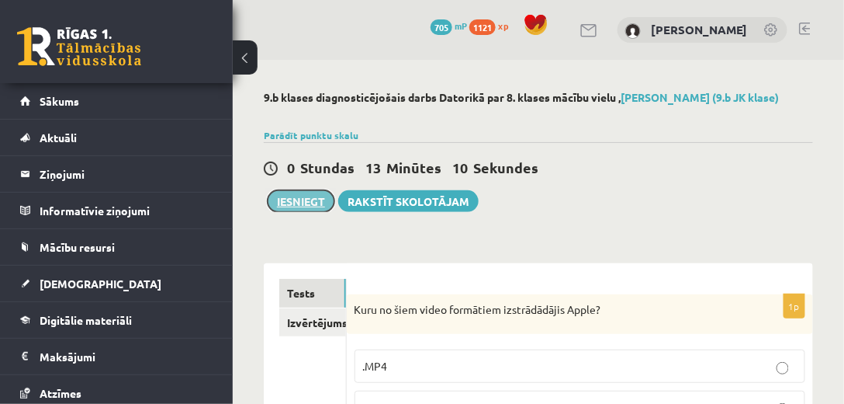
click at [309, 202] on button "Iesniegt" at bounding box center [301, 201] width 67 height 22
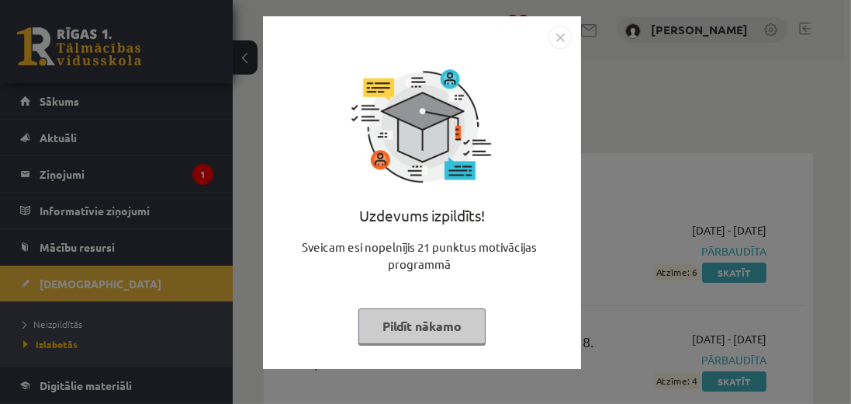
click at [457, 323] on button "Pildīt nākamo" at bounding box center [422, 326] width 127 height 36
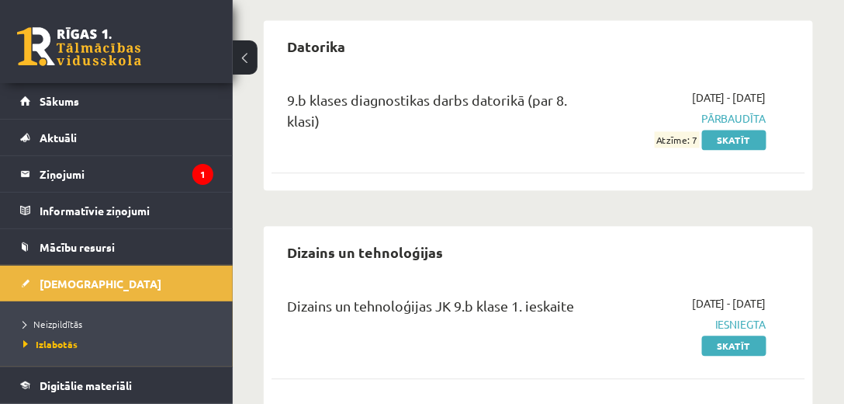
scroll to position [798, 0]
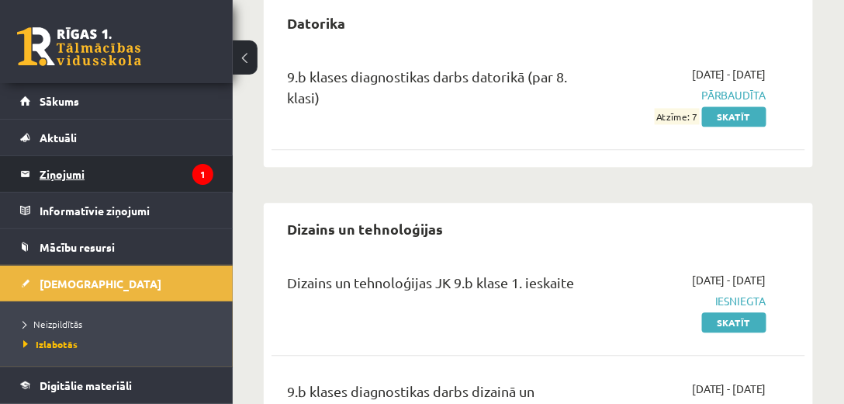
click at [101, 178] on legend "Ziņojumi 1" at bounding box center [127, 174] width 174 height 36
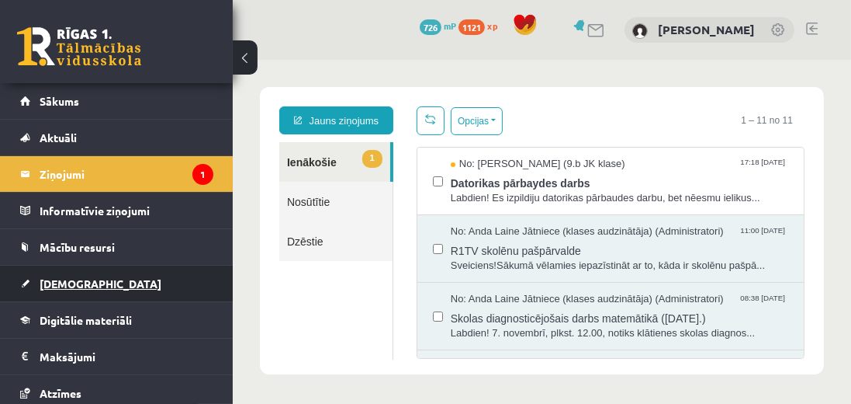
click at [88, 279] on link "[DEMOGRAPHIC_DATA]" at bounding box center [116, 283] width 193 height 36
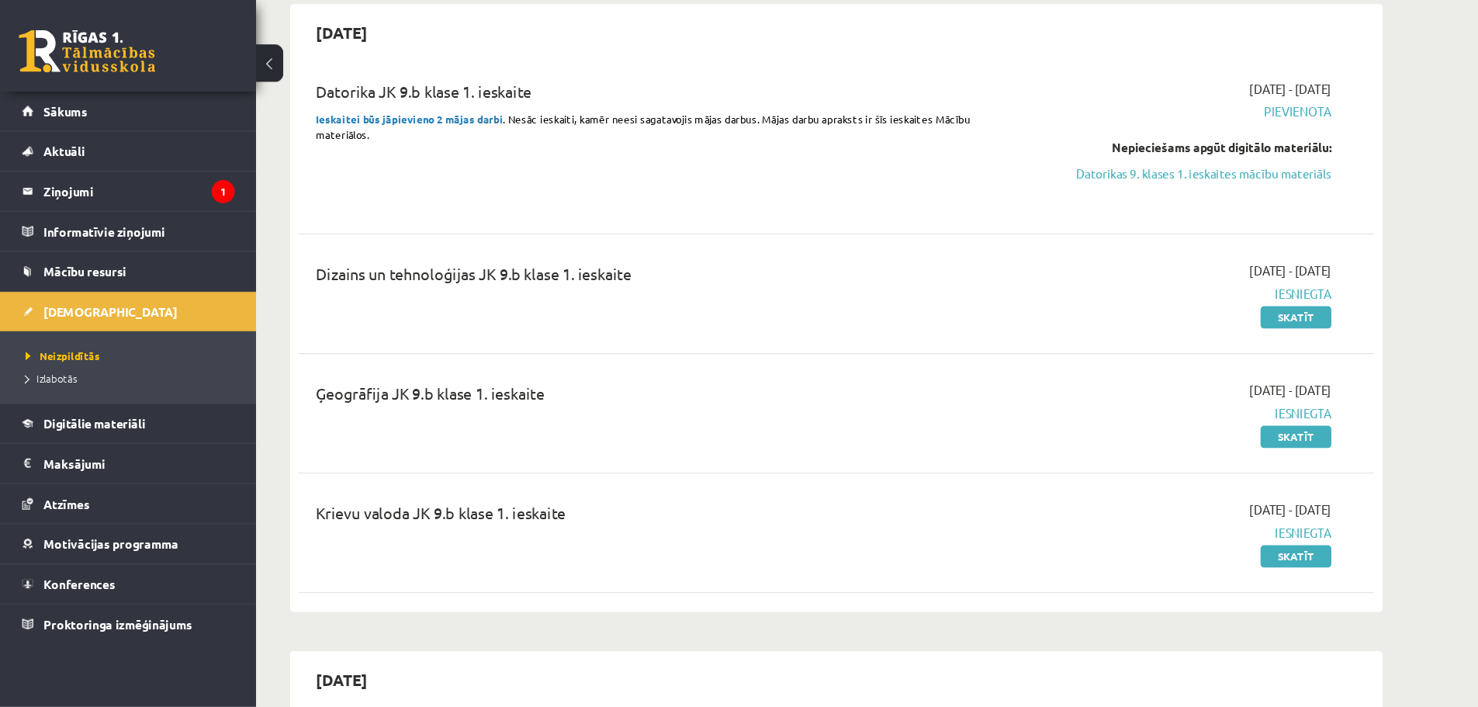
scroll to position [355, 0]
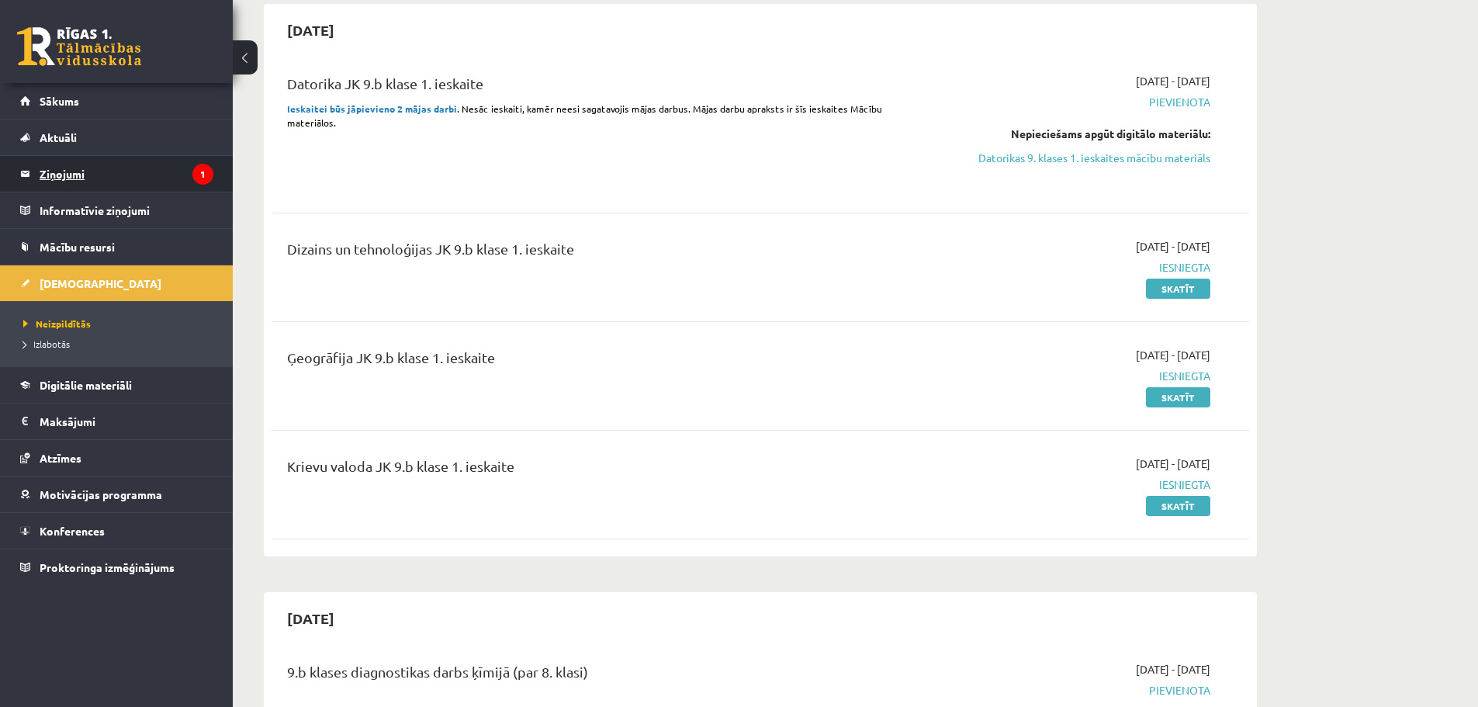
click at [71, 174] on legend "Ziņojumi 1" at bounding box center [127, 174] width 174 height 36
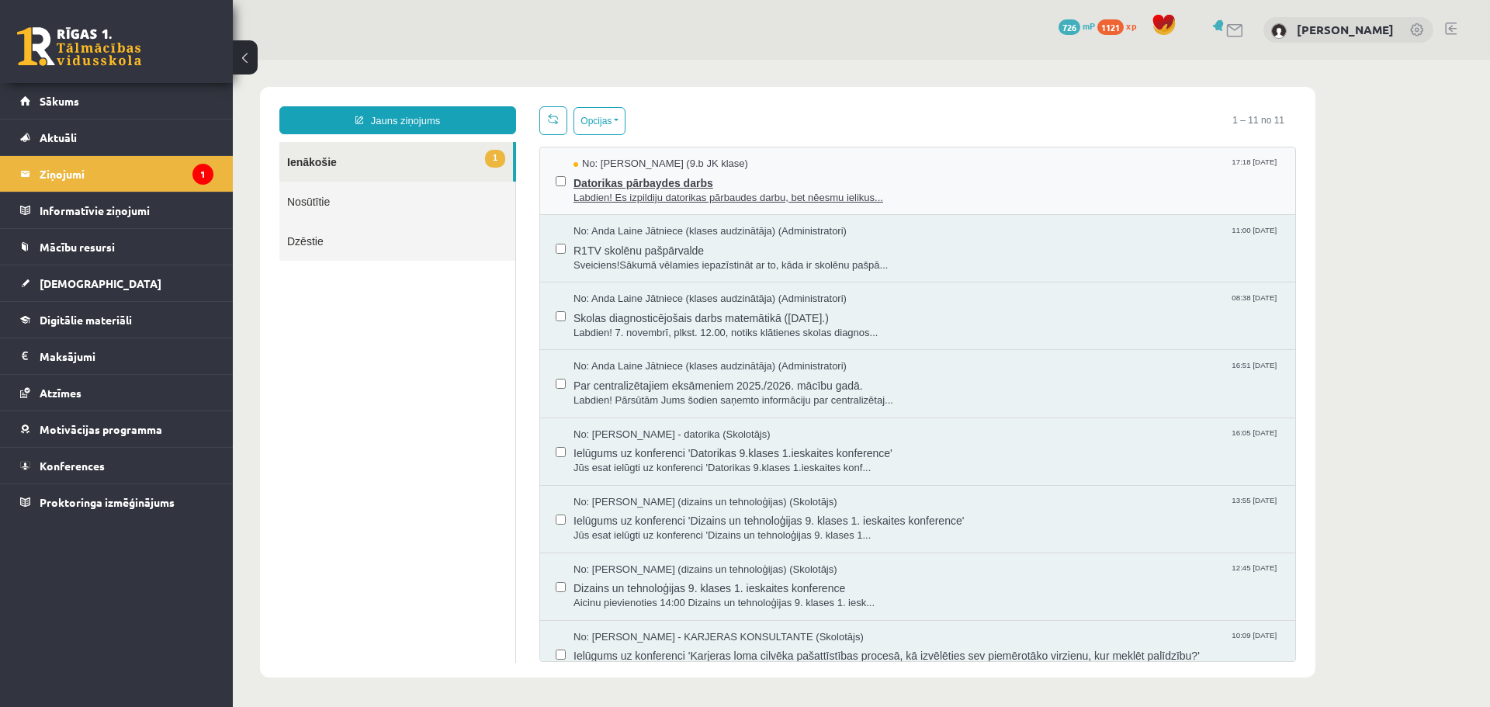
click at [650, 197] on span "Labdien! Es izpildiju datorikas pārbaudes darbu, bet nēesmu ielikus..." at bounding box center [927, 198] width 706 height 15
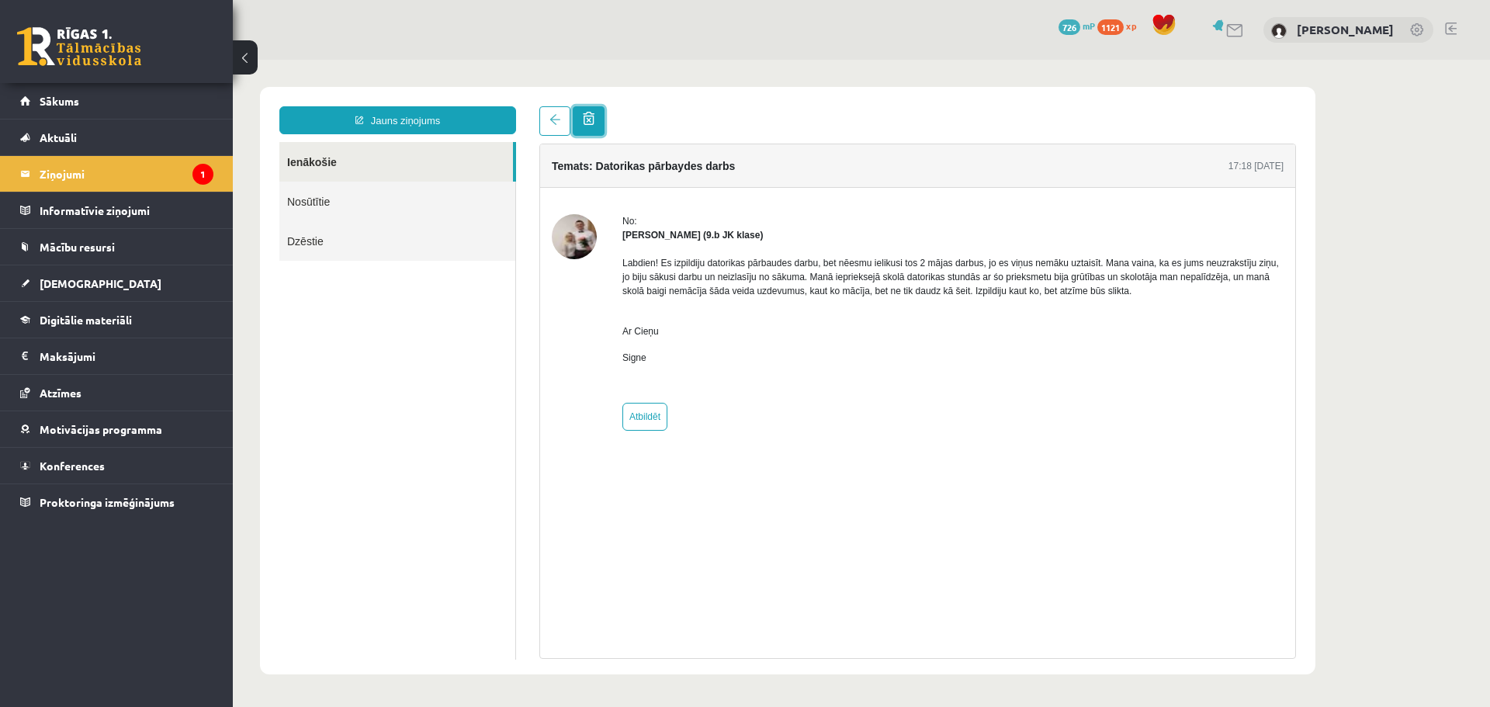
click at [588, 120] on span at bounding box center [589, 118] width 12 height 13
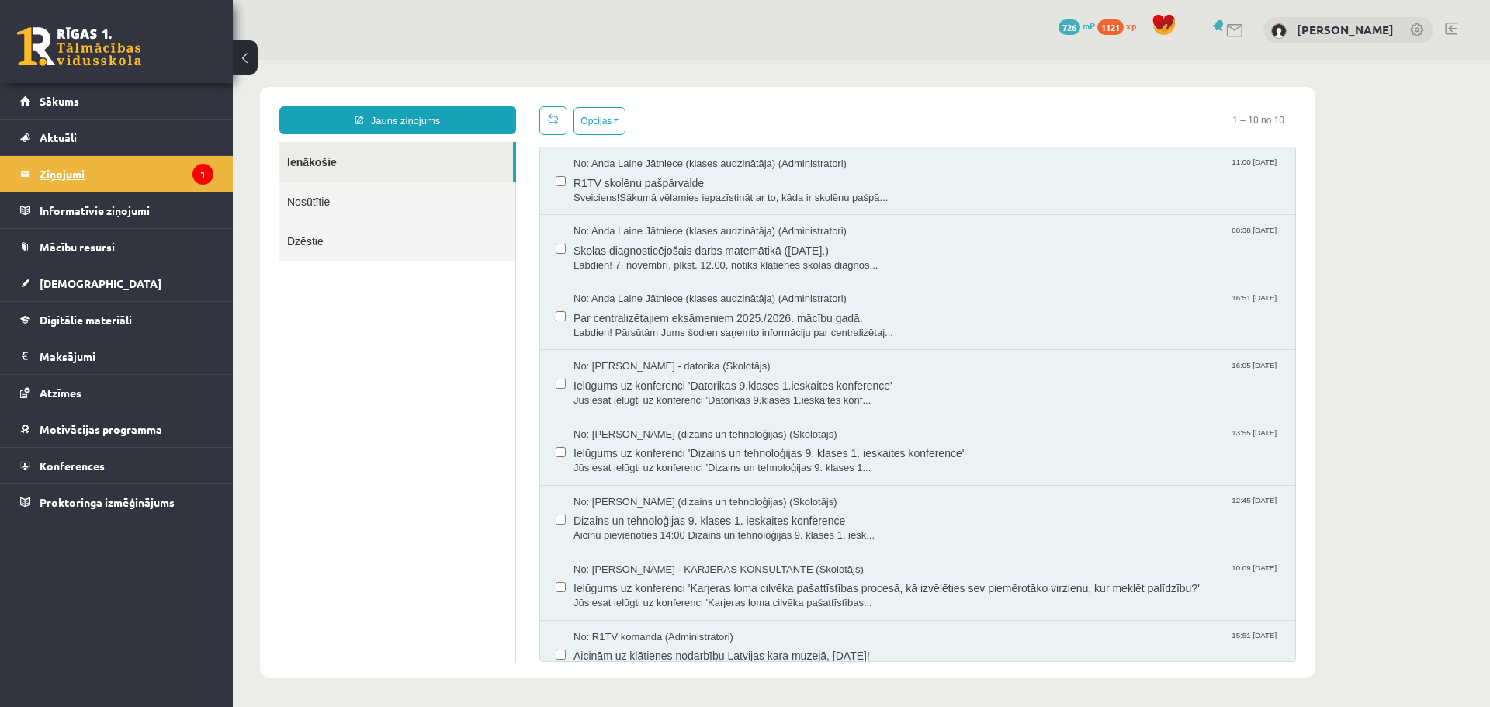
click at [65, 176] on legend "Ziņojumi 1" at bounding box center [127, 174] width 174 height 36
click at [671, 175] on span "R1TV skolēnu pašpārvalde" at bounding box center [927, 181] width 706 height 19
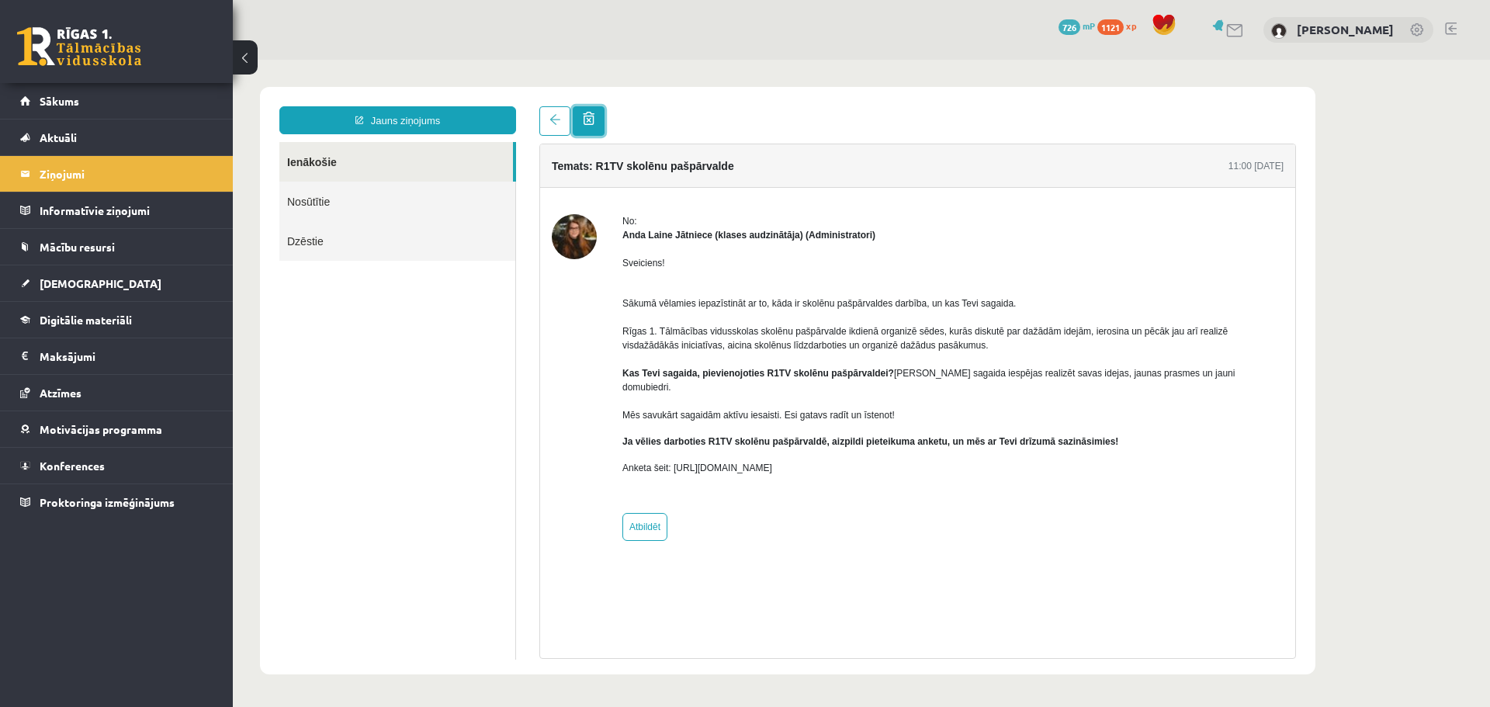
click at [587, 121] on span at bounding box center [589, 118] width 12 height 13
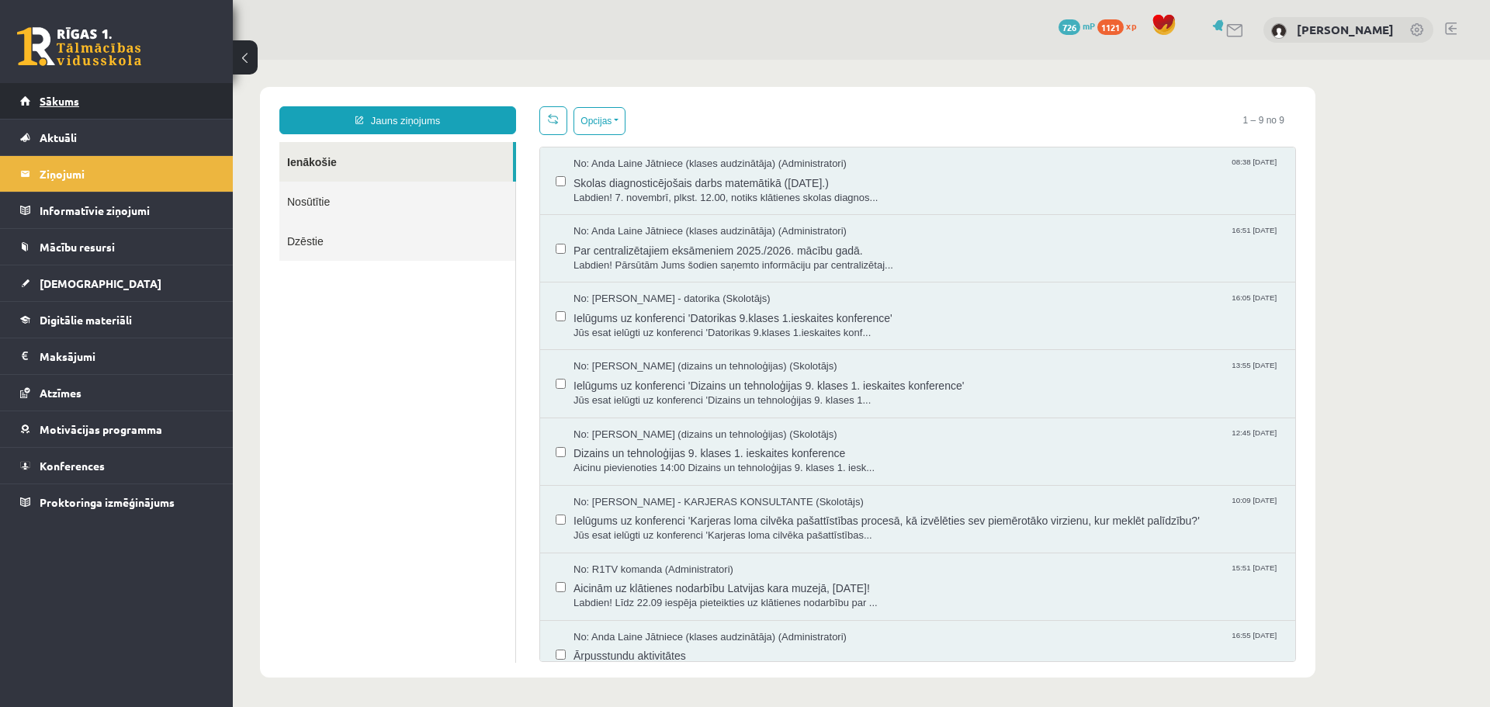
click at [74, 100] on span "Sākums" at bounding box center [60, 101] width 40 height 14
